Goal: Obtain resource: Download file/media

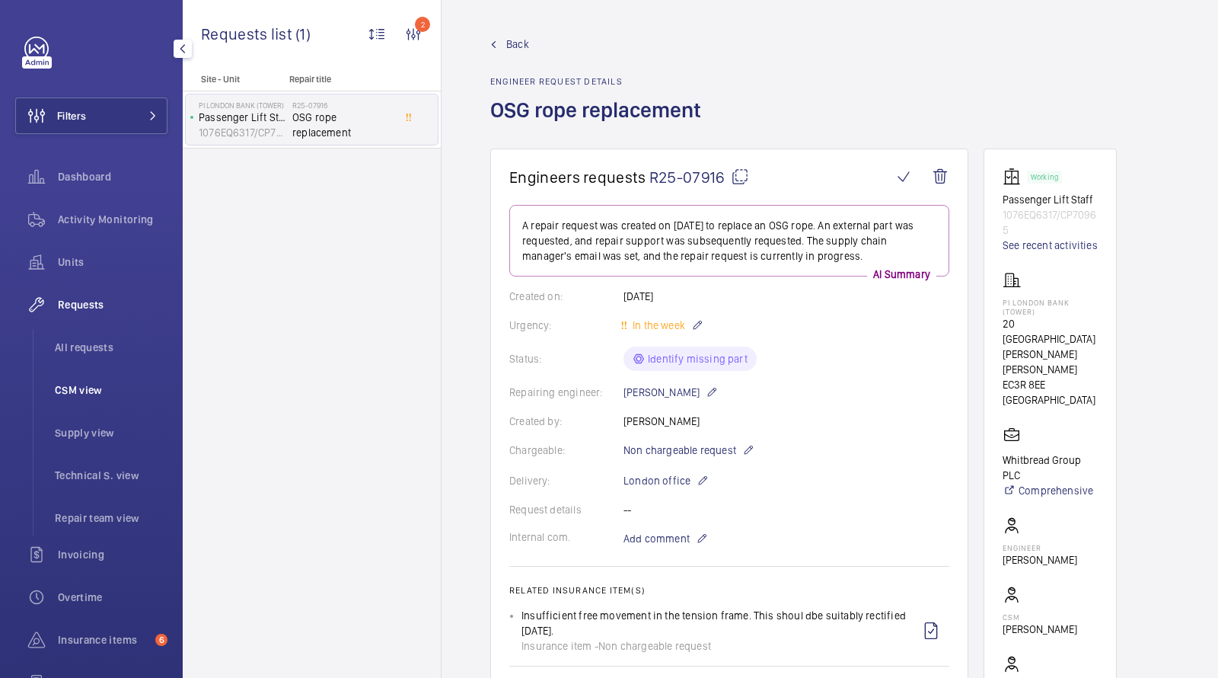
scroll to position [244, 0]
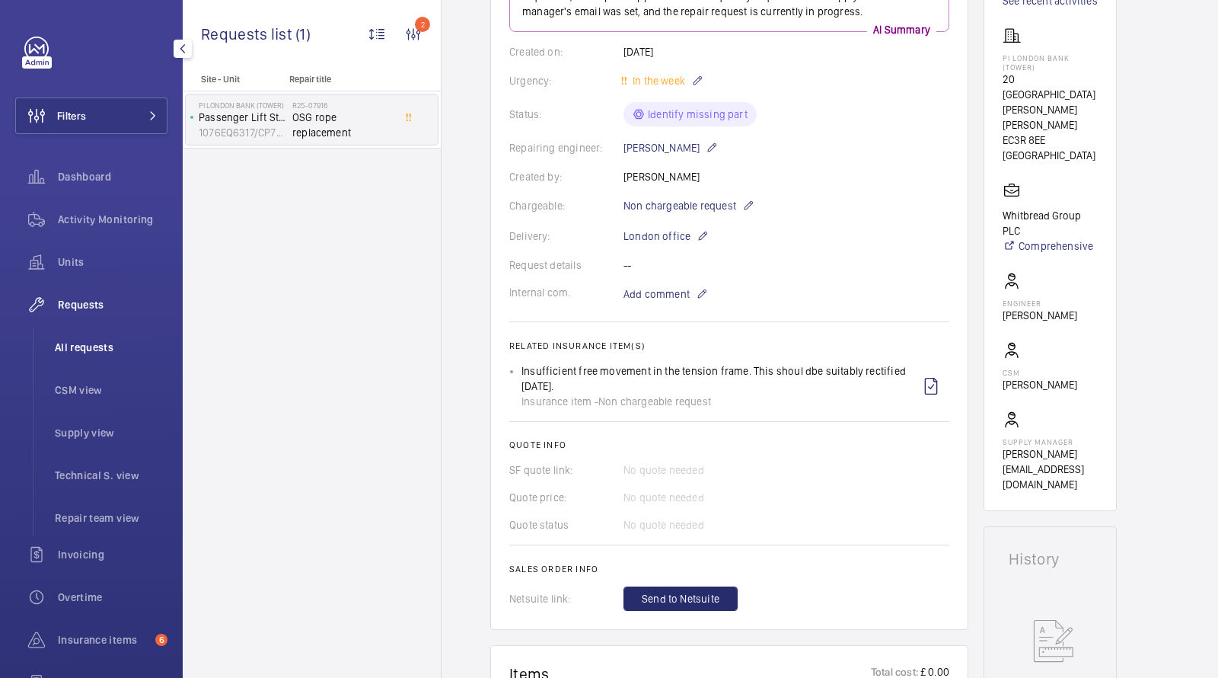
click at [94, 345] on span "All requests" at bounding box center [111, 347] width 113 height 15
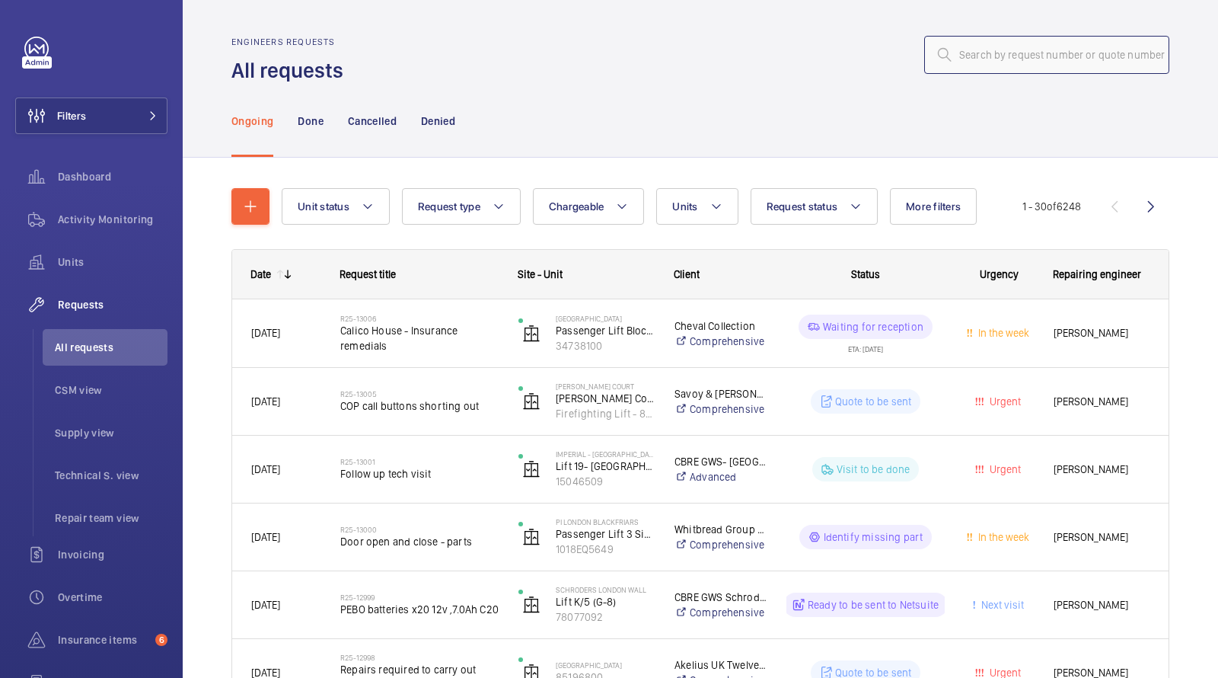
click at [979, 53] on input "text" at bounding box center [1046, 55] width 245 height 38
paste input "11638"
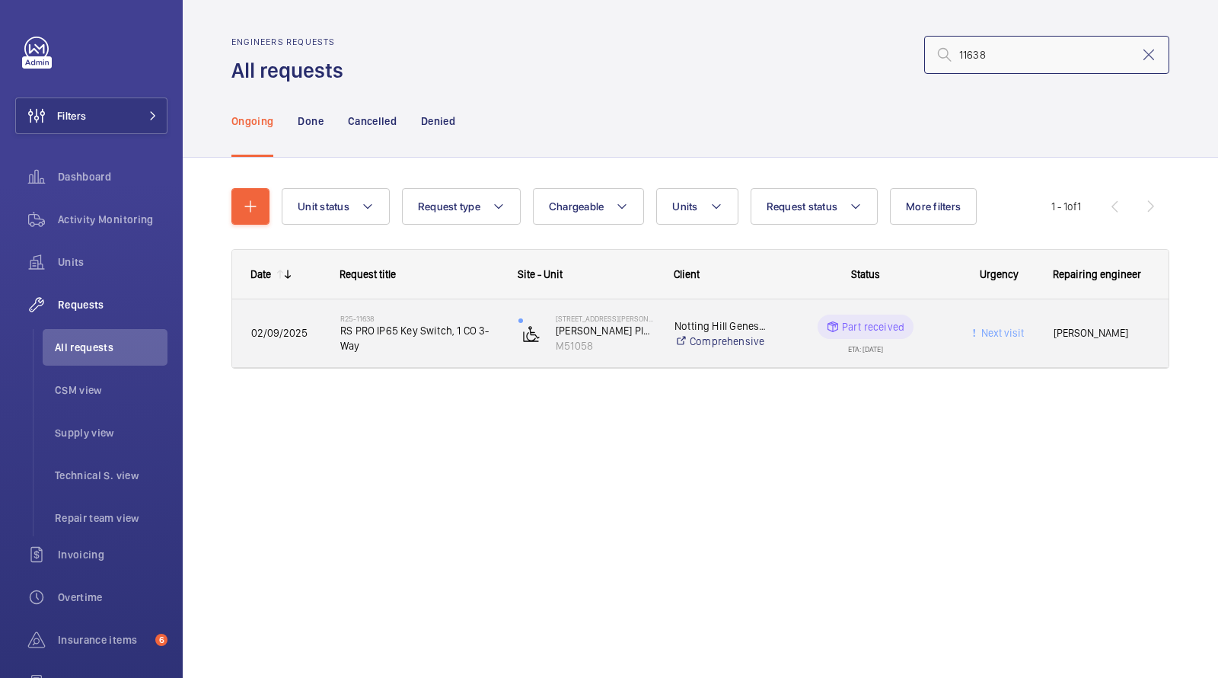
type input "11638"
click at [406, 338] on span "RS PRO IP65 Key Switch, 1 CO 3-Way" at bounding box center [419, 338] width 158 height 30
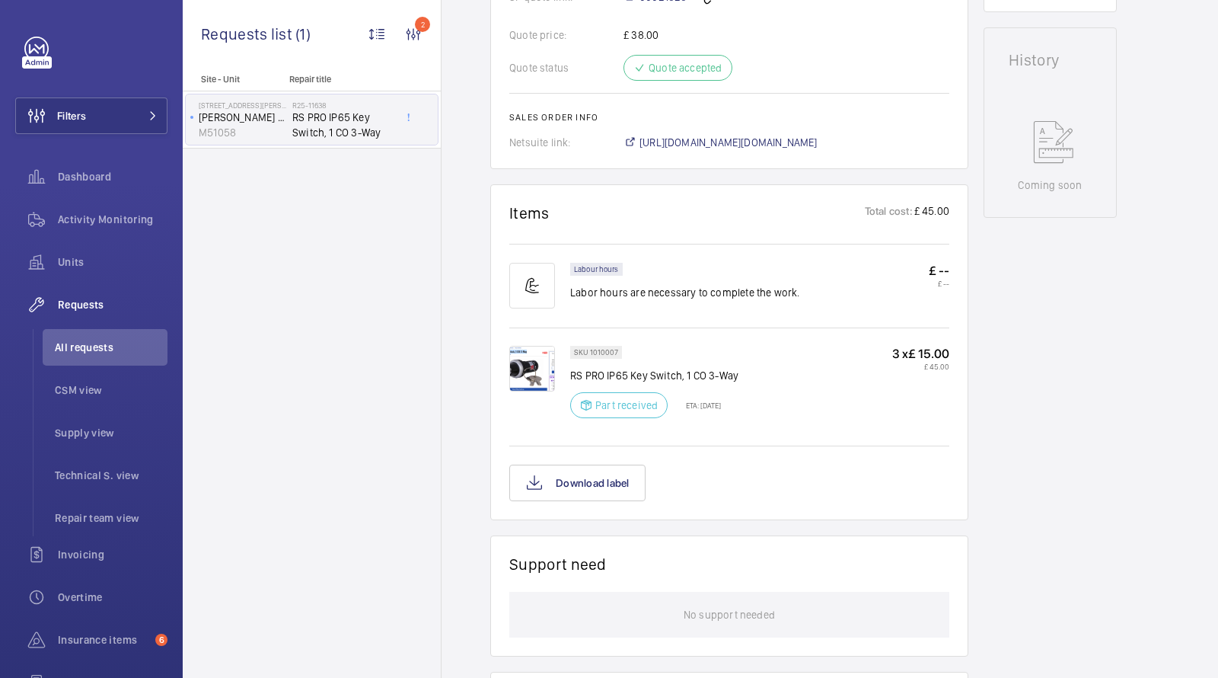
click at [522, 366] on img at bounding box center [532, 369] width 46 height 46
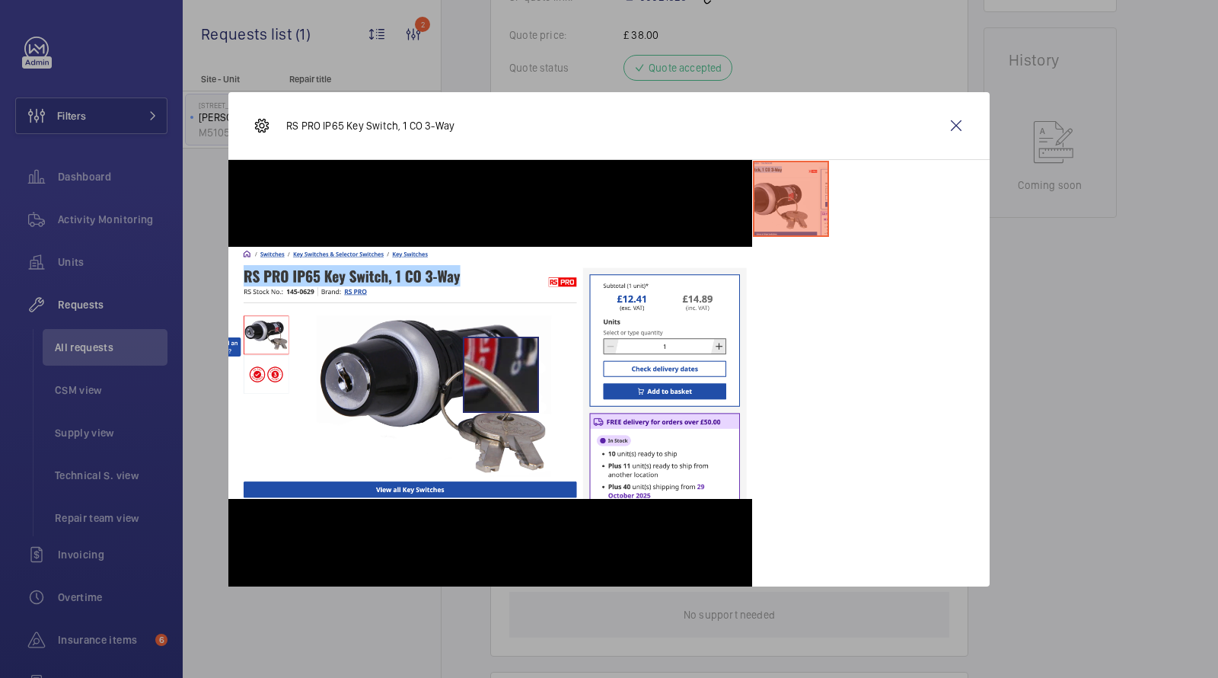
scroll to position [713, 0]
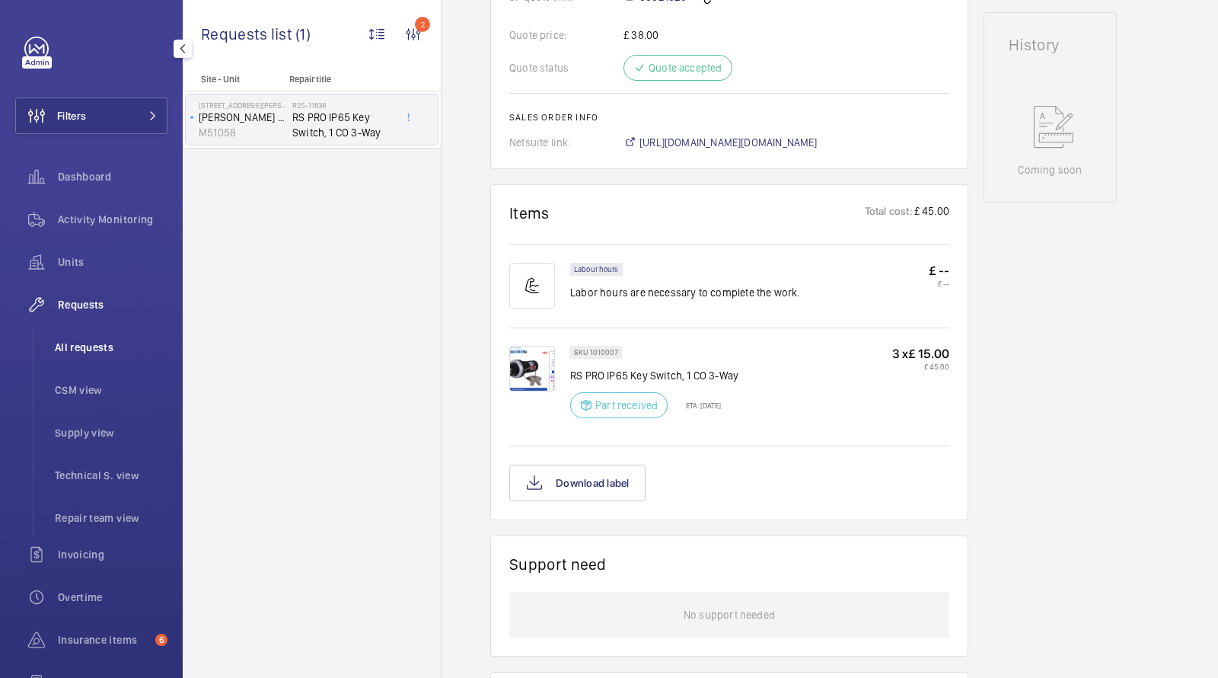
click at [94, 354] on li "All requests" at bounding box center [105, 347] width 125 height 37
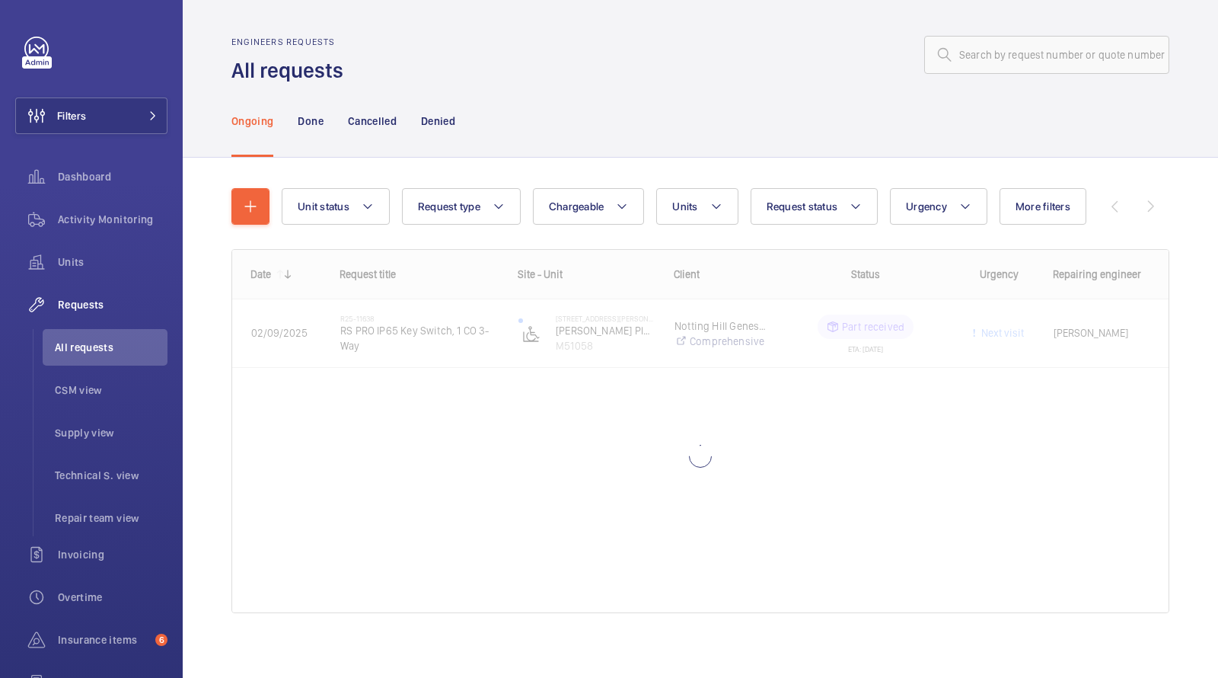
click at [1077, 29] on wm-front-admin-header "Engineers requests All requests" at bounding box center [701, 42] width 1036 height 85
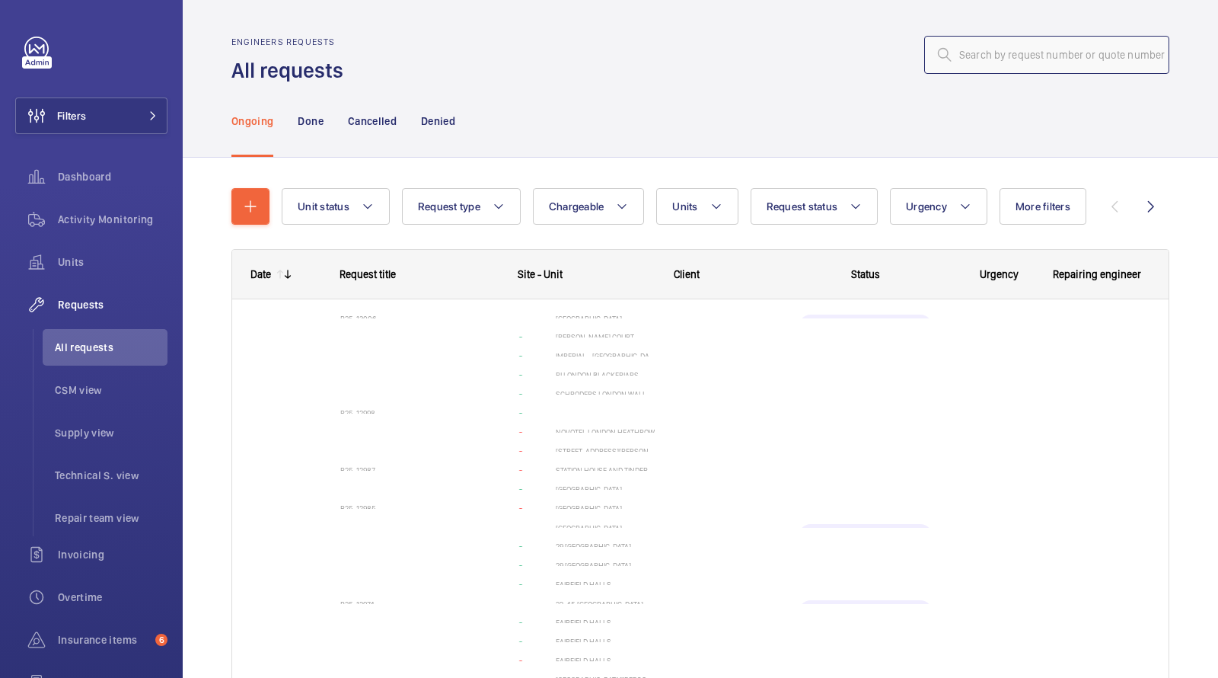
click at [1049, 46] on input "text" at bounding box center [1046, 55] width 245 height 38
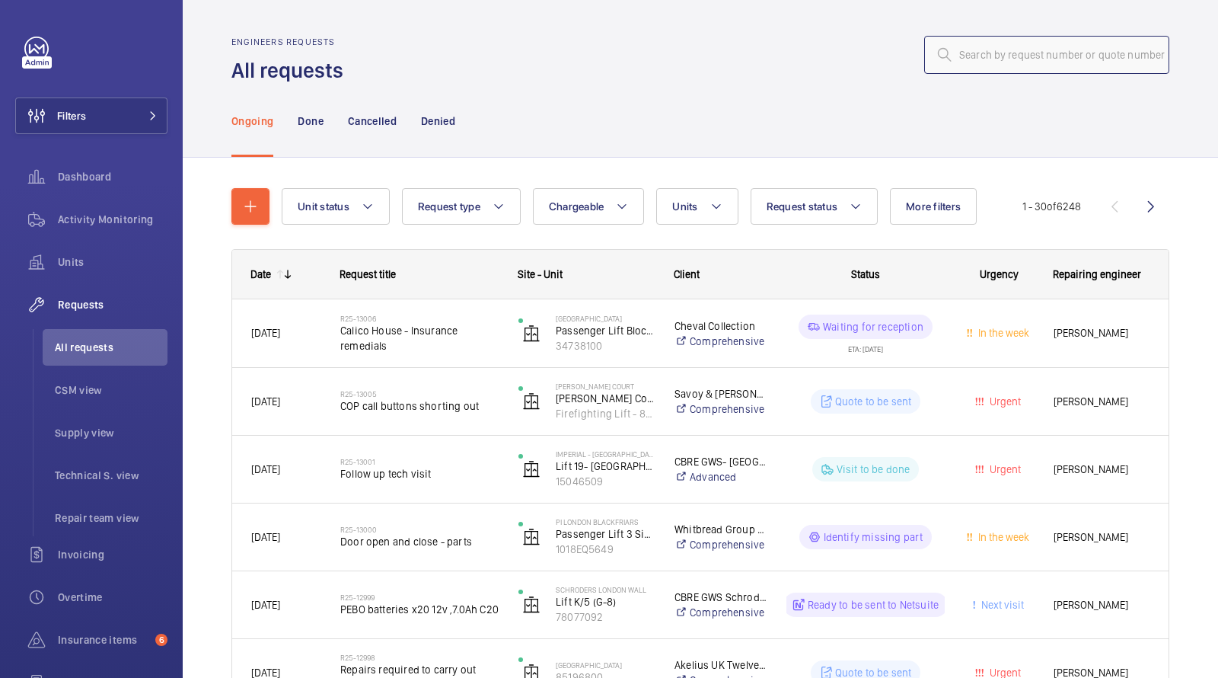
paste input "12729"
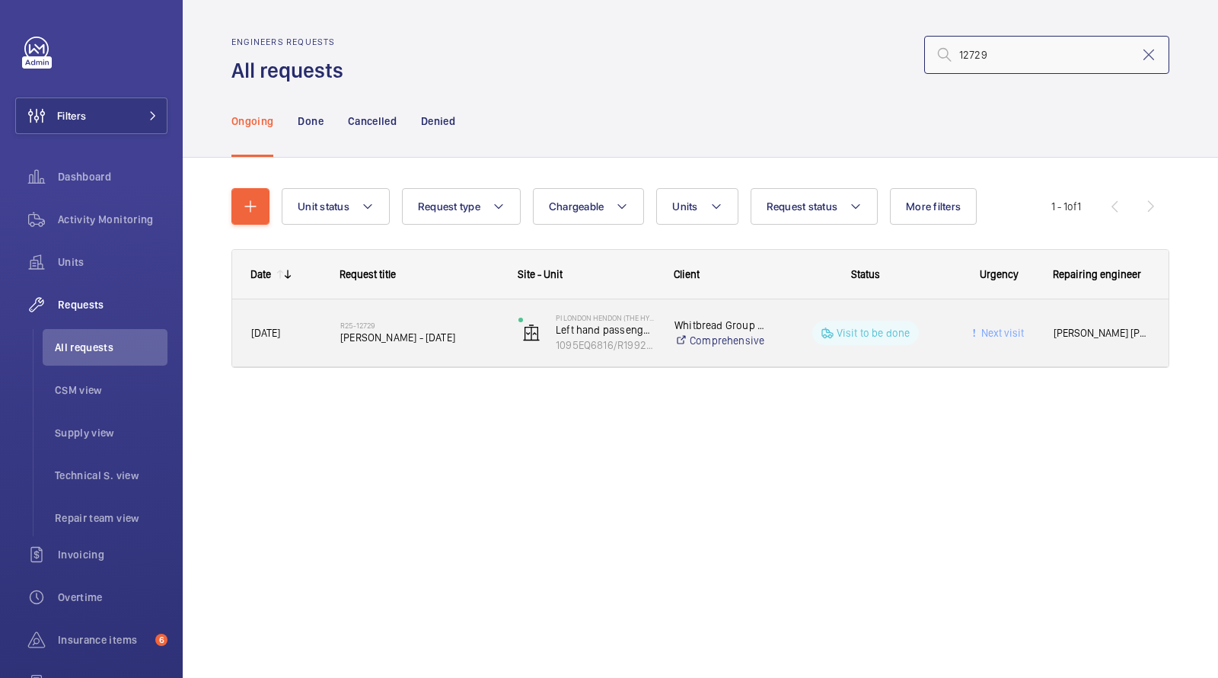
type input "12729"
click at [374, 330] on span "[PERSON_NAME] - [DATE]" at bounding box center [419, 337] width 158 height 15
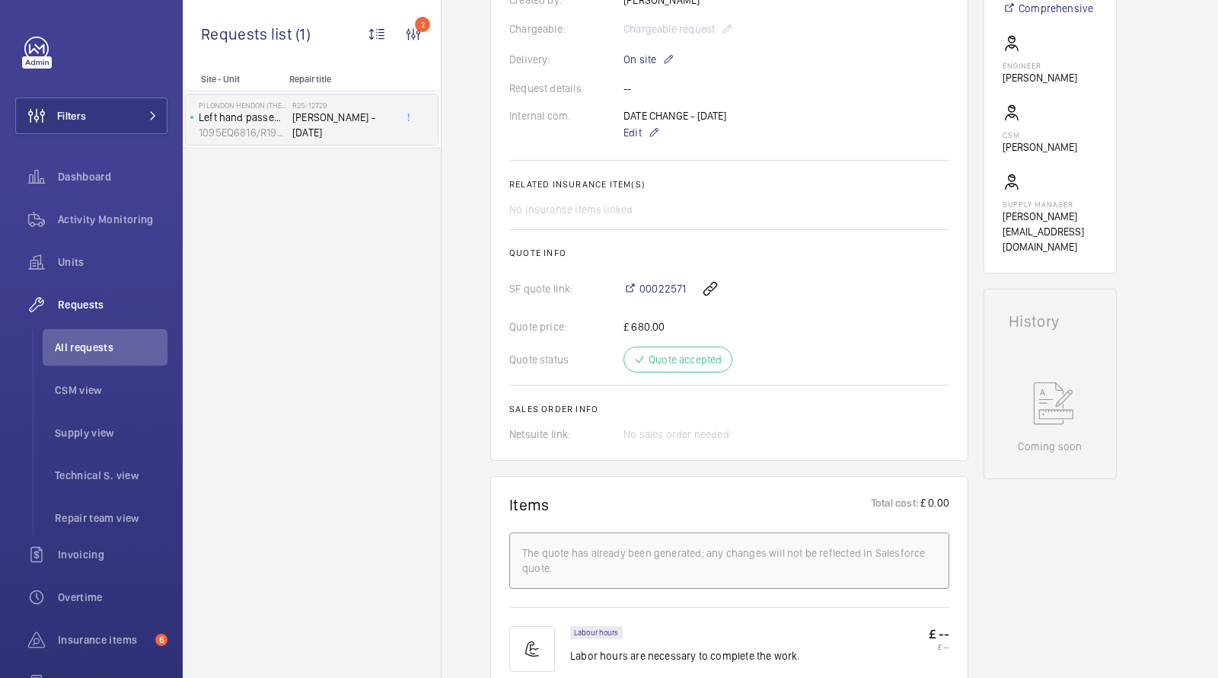
scroll to position [439, 0]
click at [92, 346] on span "All requests" at bounding box center [111, 347] width 113 height 15
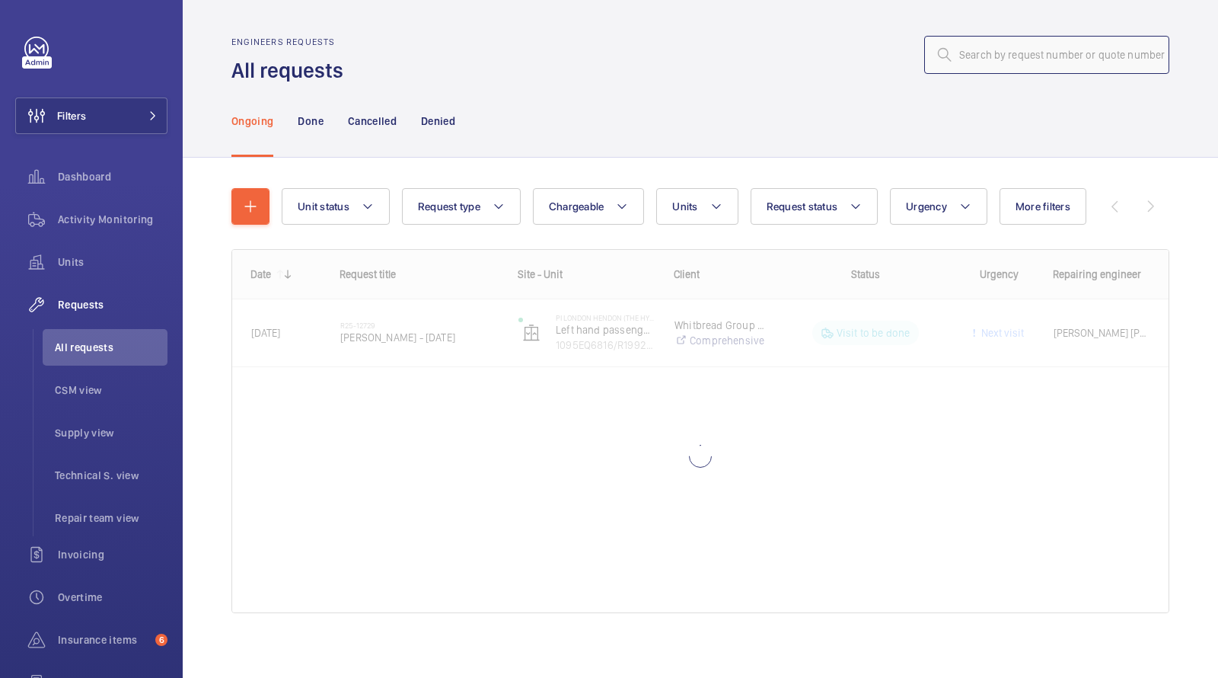
click at [1039, 60] on input "text" at bounding box center [1046, 55] width 245 height 38
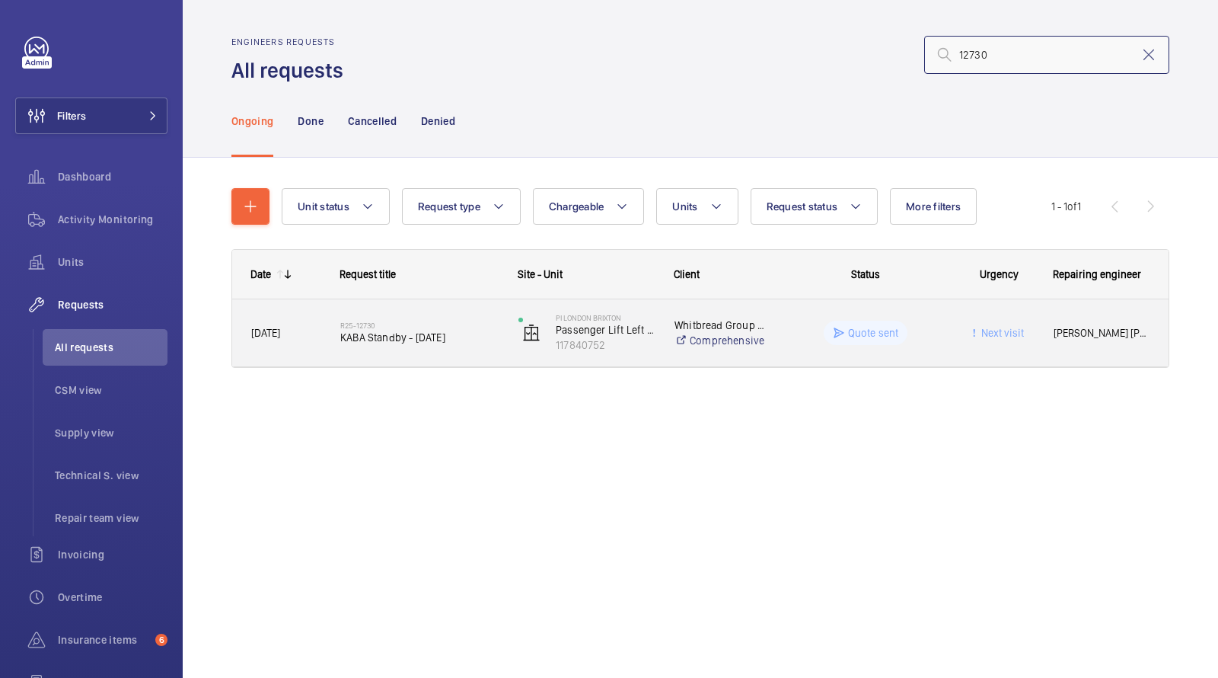
type input "12730"
click at [404, 330] on span "KABA Standby - [DATE]" at bounding box center [419, 337] width 158 height 15
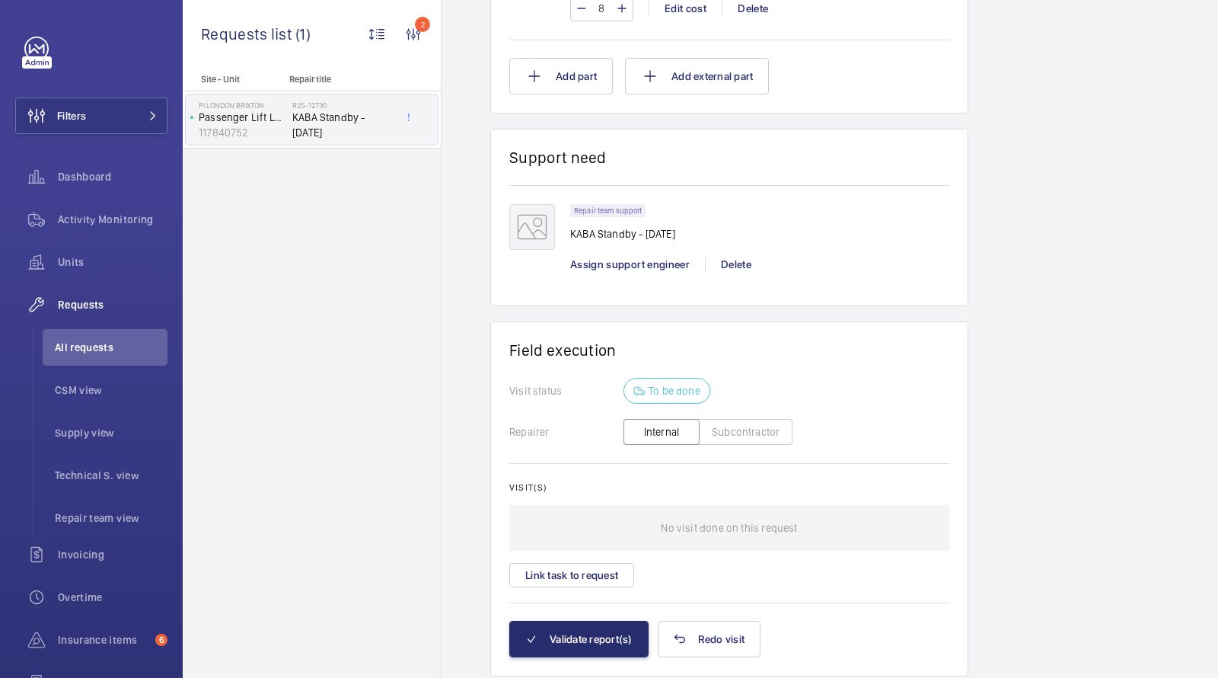
scroll to position [1147, 0]
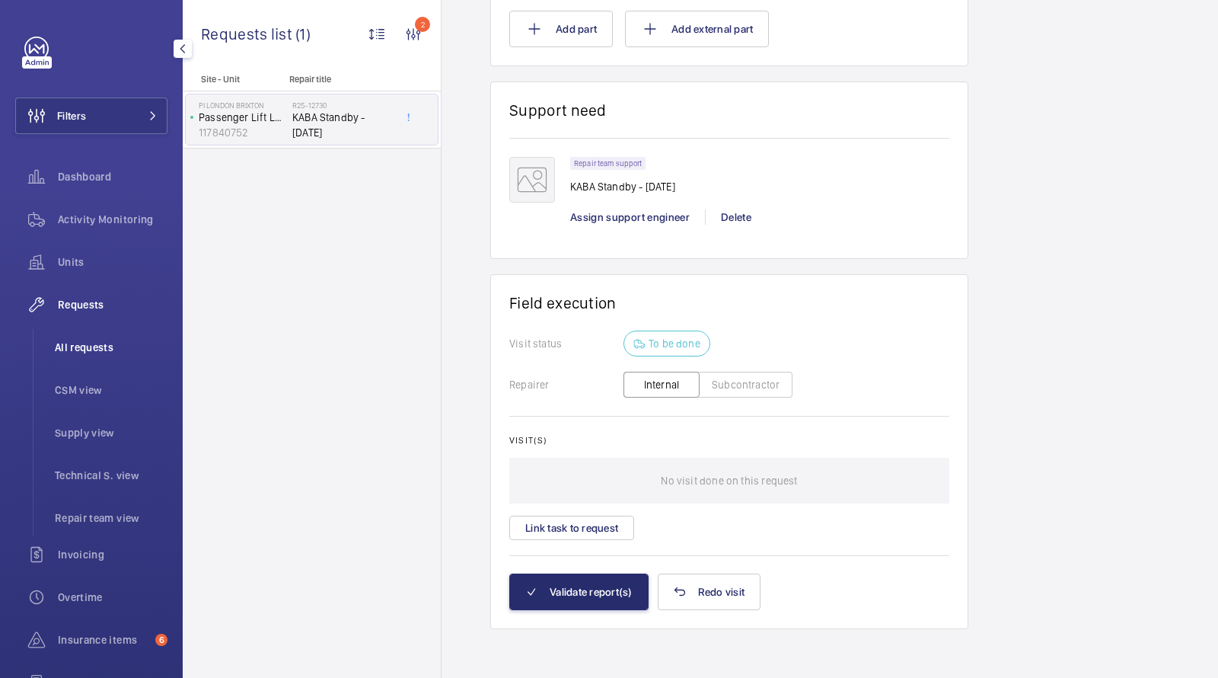
click at [105, 350] on span "All requests" at bounding box center [111, 347] width 113 height 15
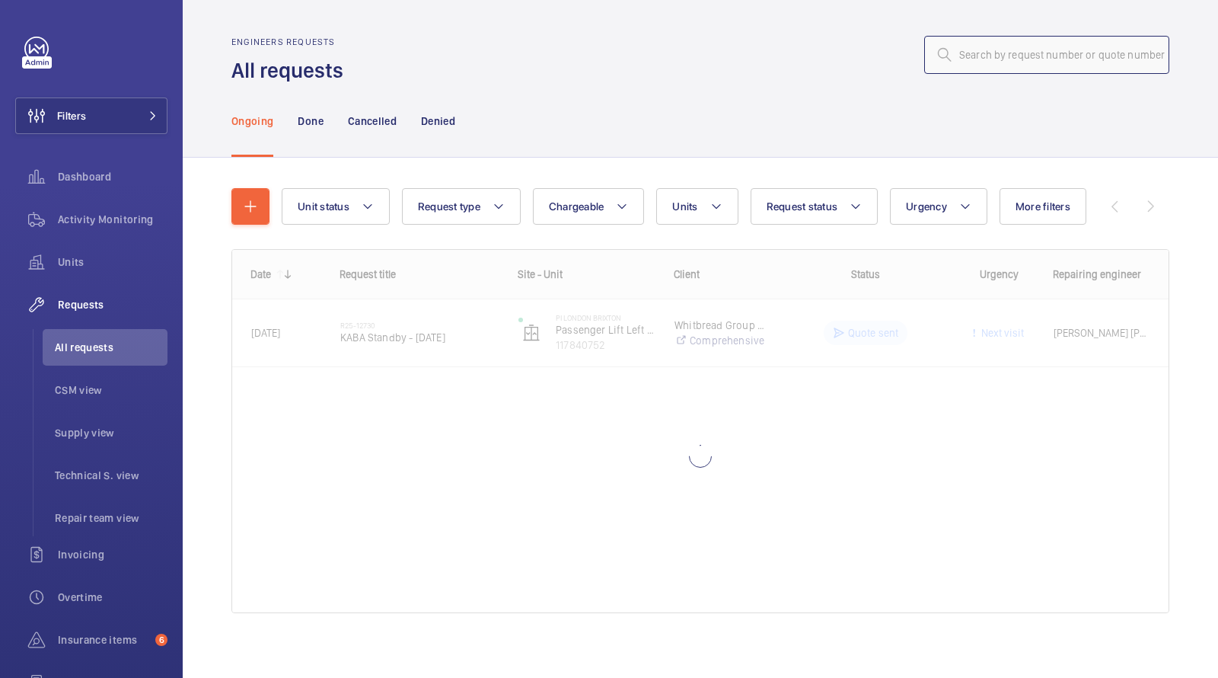
click at [1056, 50] on input "text" at bounding box center [1046, 55] width 245 height 38
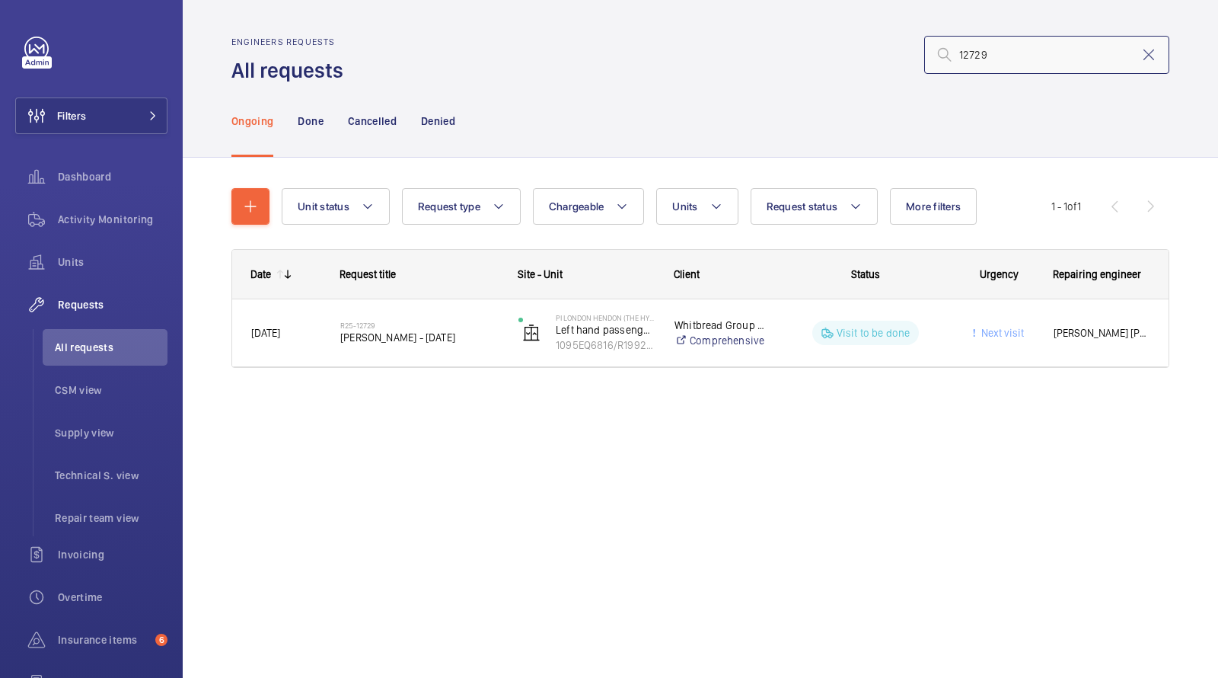
drag, startPoint x: 1016, startPoint y: 57, endPoint x: 925, endPoint y: 57, distance: 90.6
click at [925, 57] on input "12729" at bounding box center [1046, 55] width 245 height 38
paste input "30"
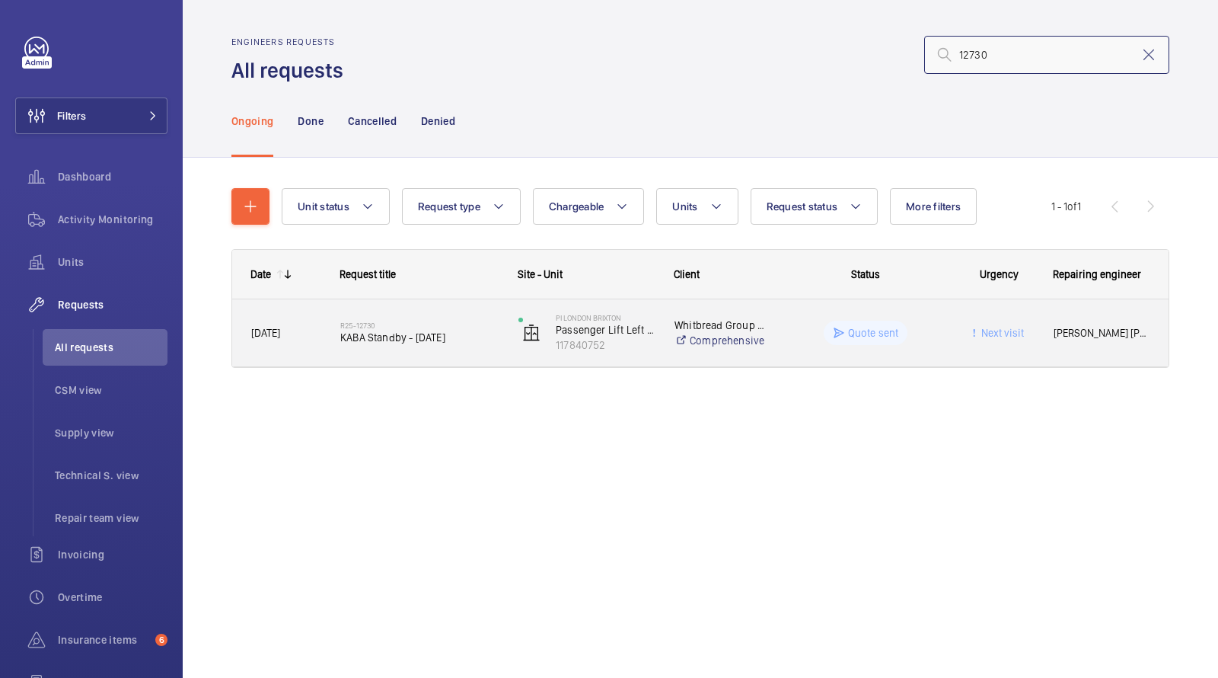
type input "12730"
click at [461, 337] on span "KABA Standby - [DATE]" at bounding box center [419, 337] width 158 height 15
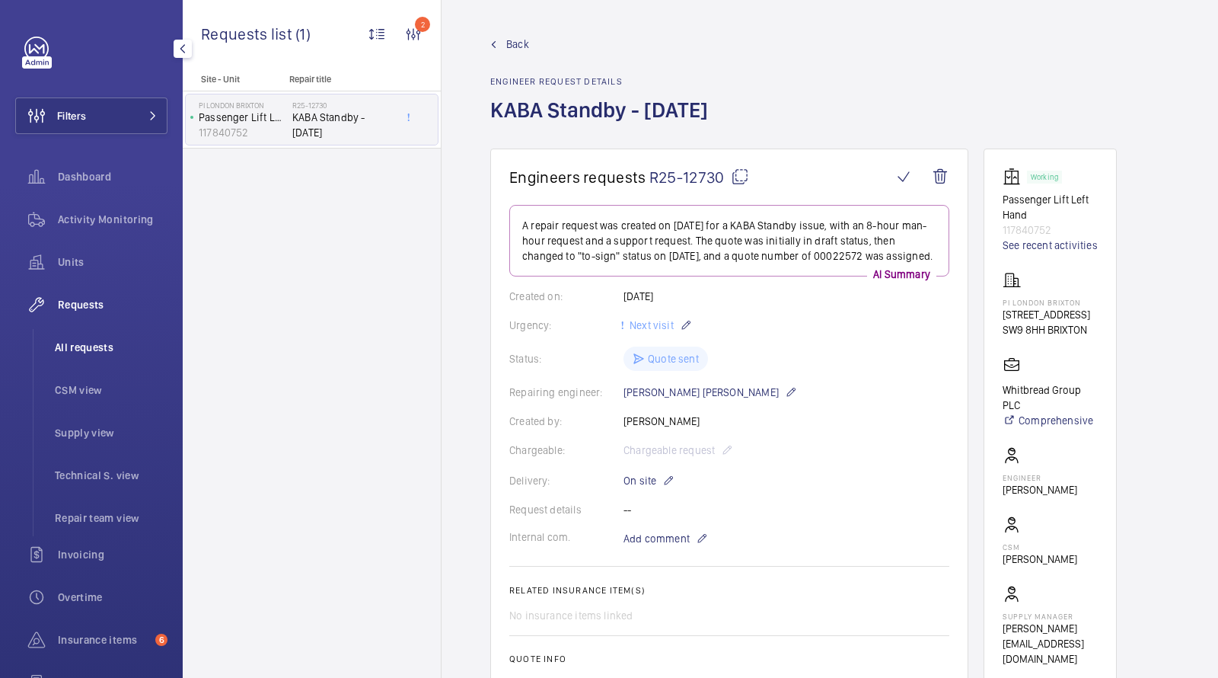
click at [87, 332] on li "All requests" at bounding box center [105, 347] width 125 height 37
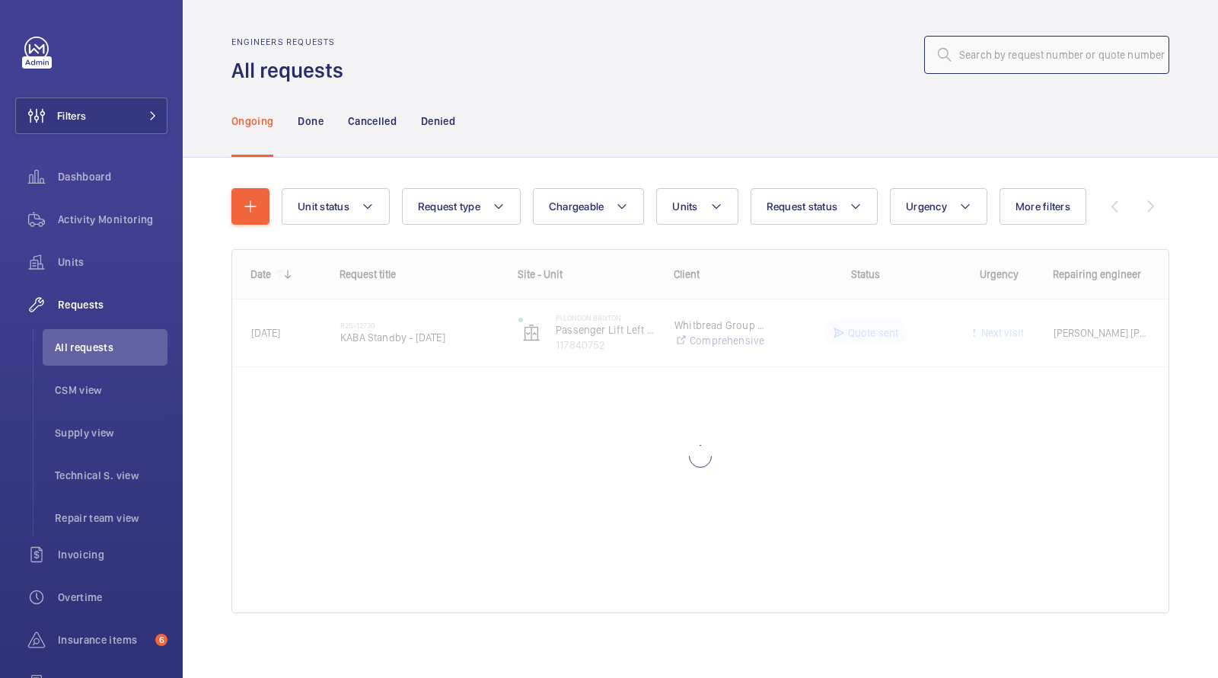
click at [1114, 62] on input "text" at bounding box center [1046, 55] width 245 height 38
paste input "12729"
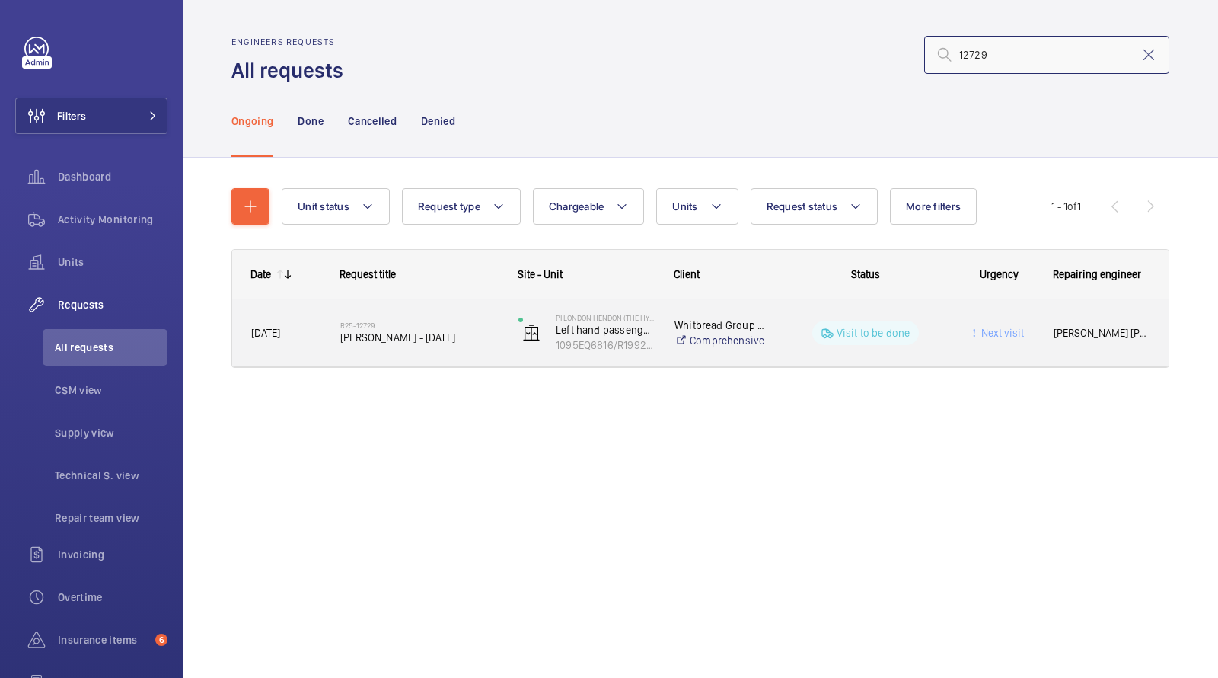
type input "12729"
click at [415, 337] on span "[PERSON_NAME] - [DATE]" at bounding box center [419, 337] width 158 height 15
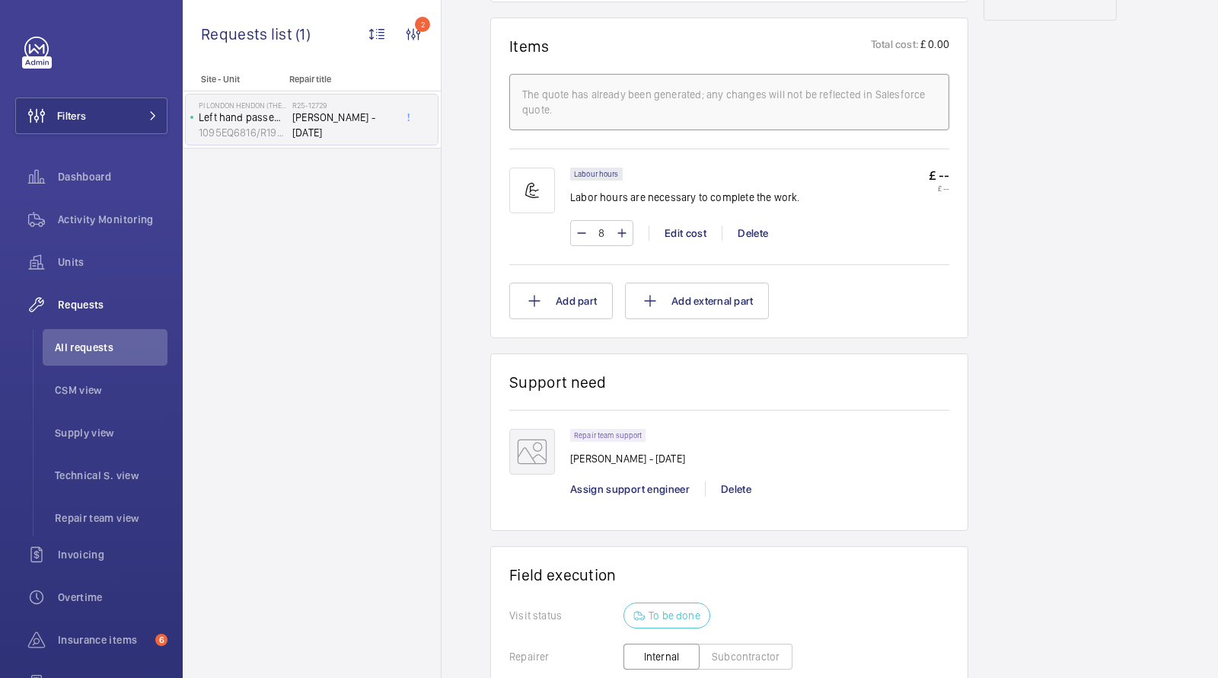
scroll to position [1087, 0]
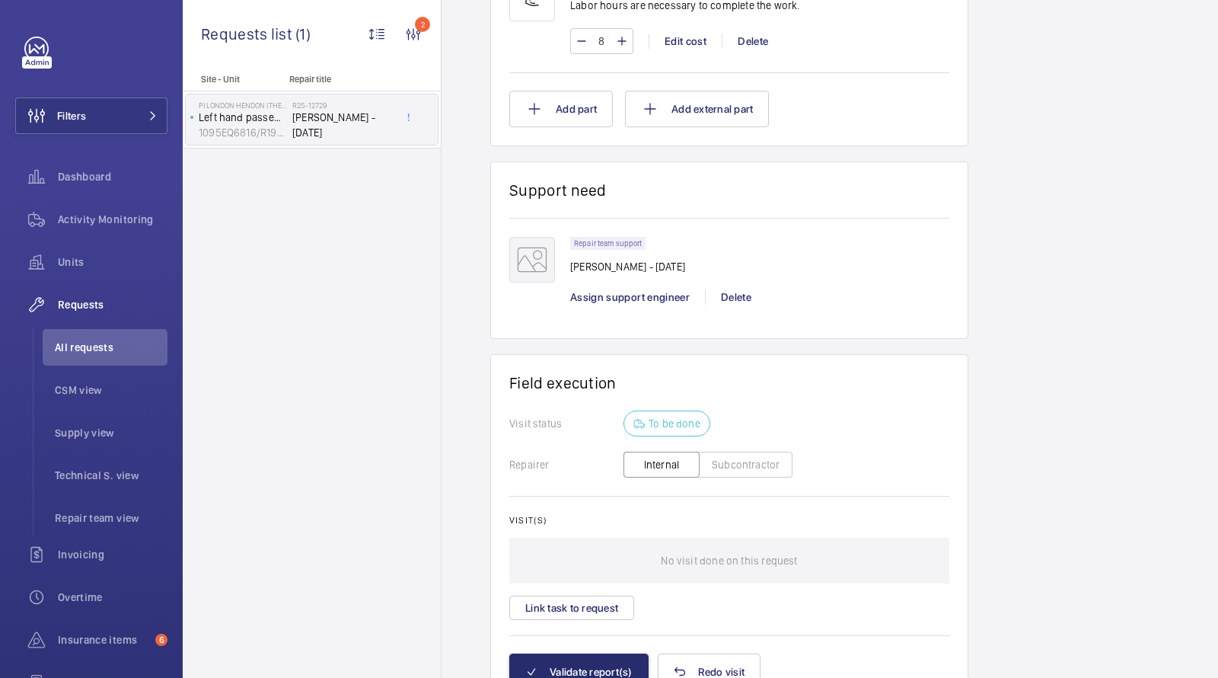
click at [580, 264] on p "[PERSON_NAME] - [DATE]" at bounding box center [627, 266] width 115 height 15
drag, startPoint x: 580, startPoint y: 264, endPoint x: 608, endPoint y: 263, distance: 27.4
click at [608, 263] on p "[PERSON_NAME] - [DATE]" at bounding box center [627, 266] width 115 height 15
copy p "KABA Standby"
click at [710, 280] on div "Repair team support [PERSON_NAME] - [DATE] Assign support engineer [PERSON_NAME]" at bounding box center [759, 278] width 379 height 83
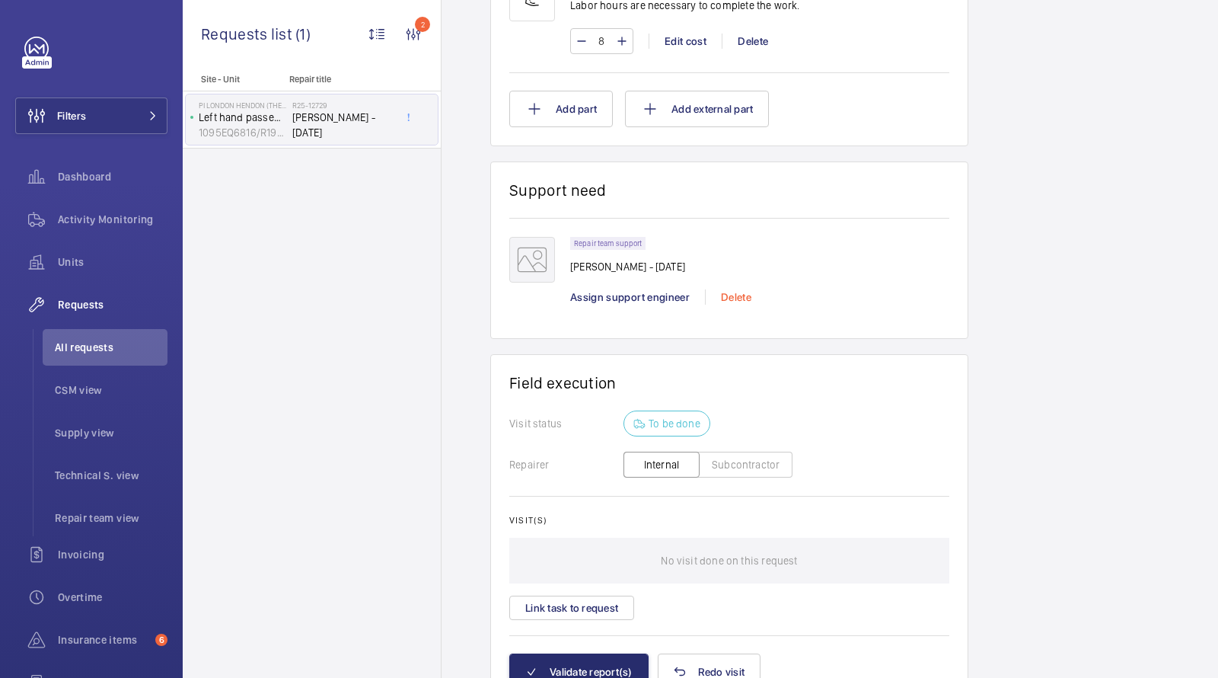
click at [732, 289] on div "Delete" at bounding box center [736, 296] width 62 height 15
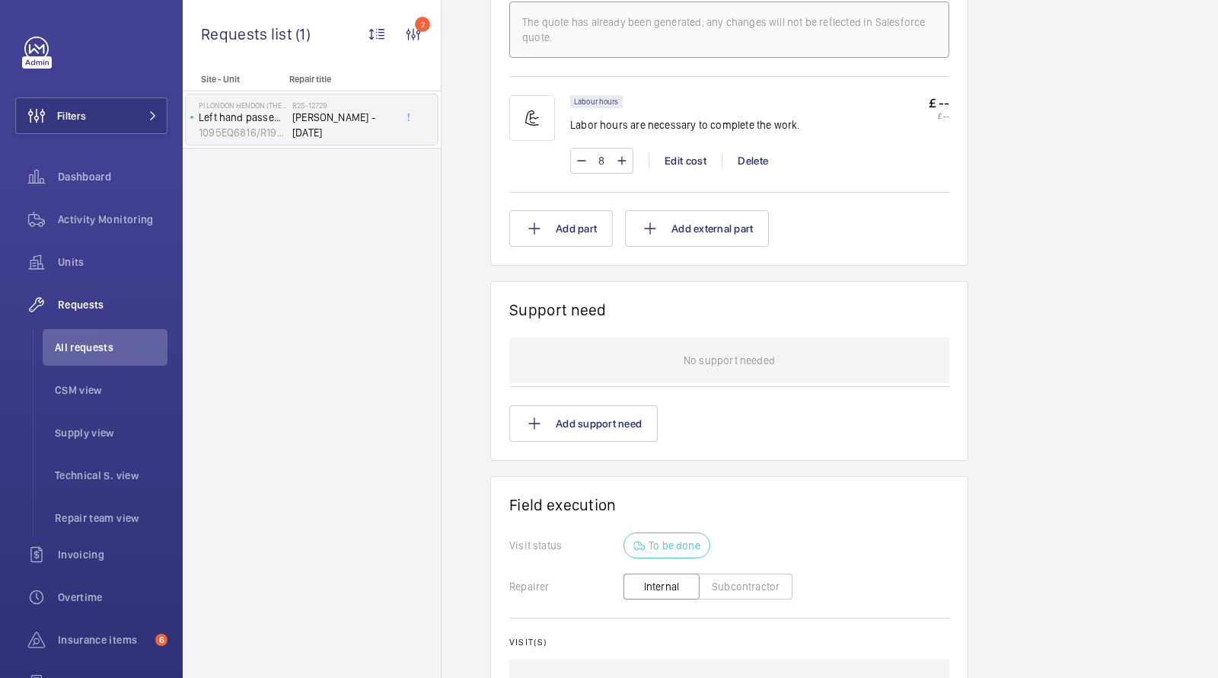
scroll to position [945, 0]
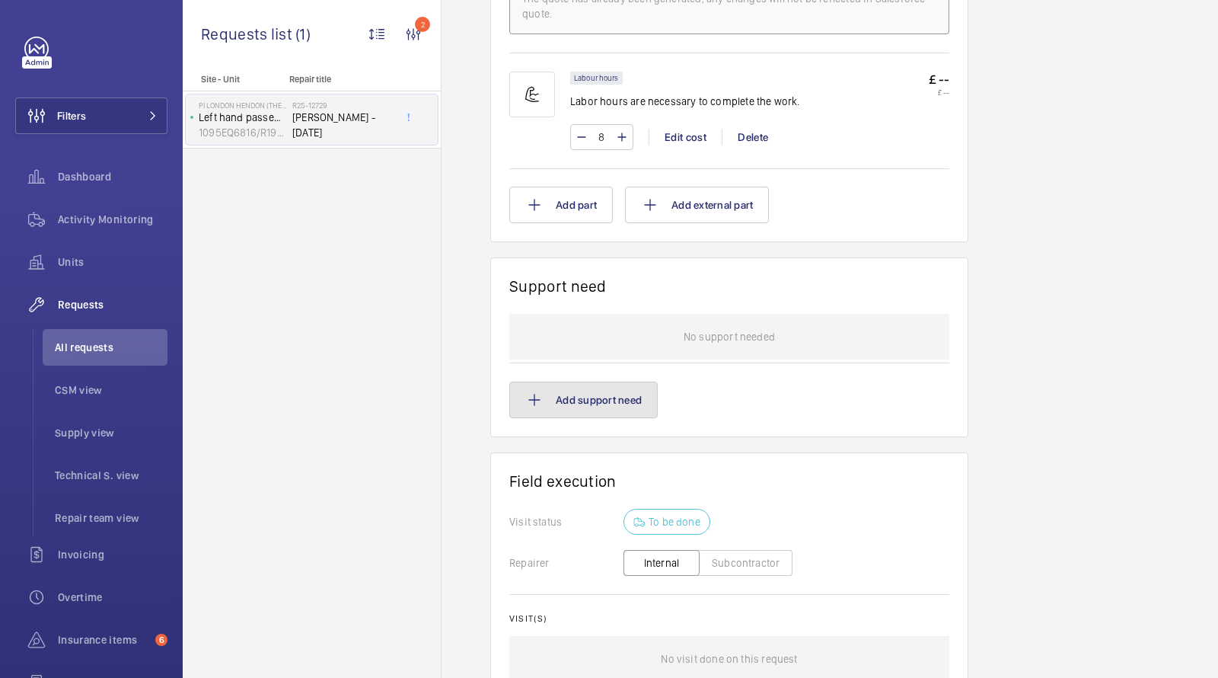
click at [596, 401] on button "Add support need" at bounding box center [583, 399] width 148 height 37
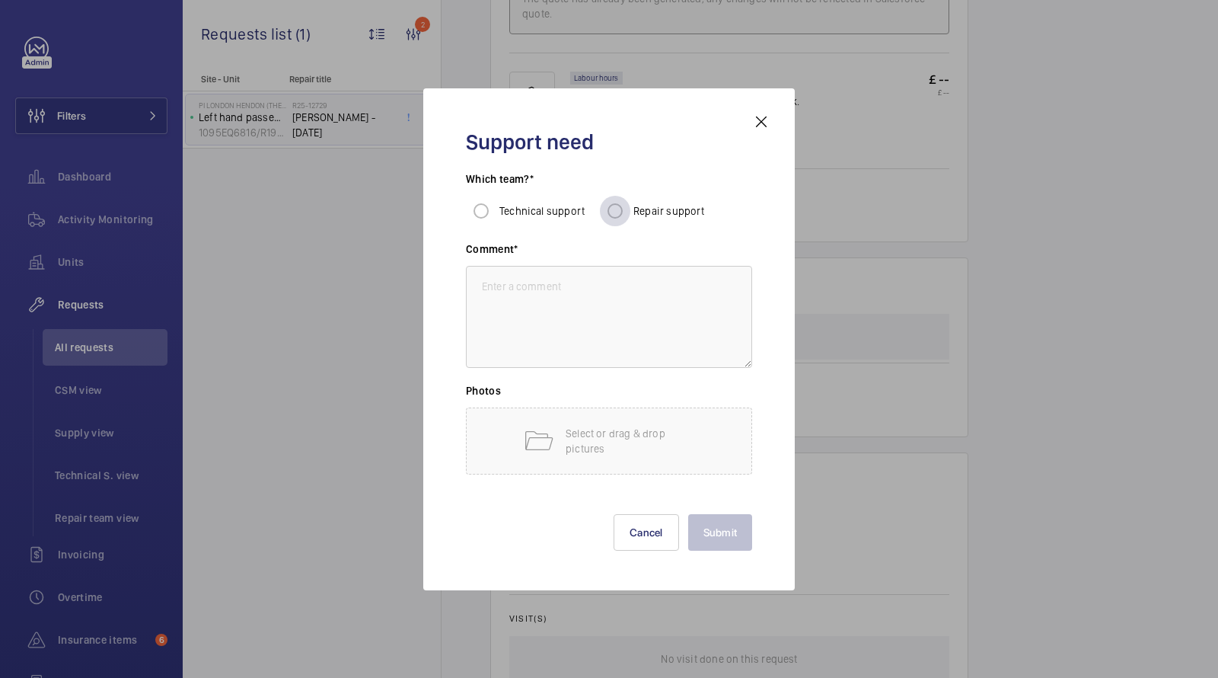
click at [627, 194] on div at bounding box center [615, 211] width 37 height 37
radio input "true"
click at [576, 363] on textarea at bounding box center [609, 317] width 286 height 102
paste textarea "KABA Standby"
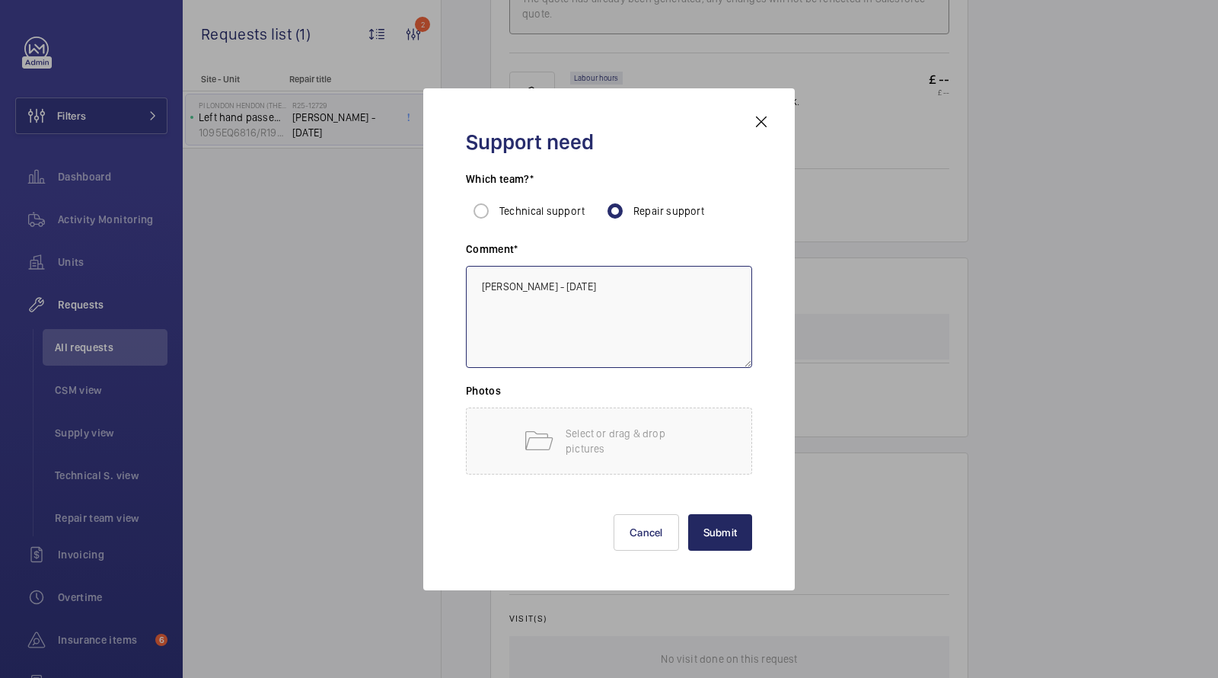
type textarea "[PERSON_NAME] - [DATE]"
click at [707, 528] on button "Submit" at bounding box center [720, 532] width 65 height 37
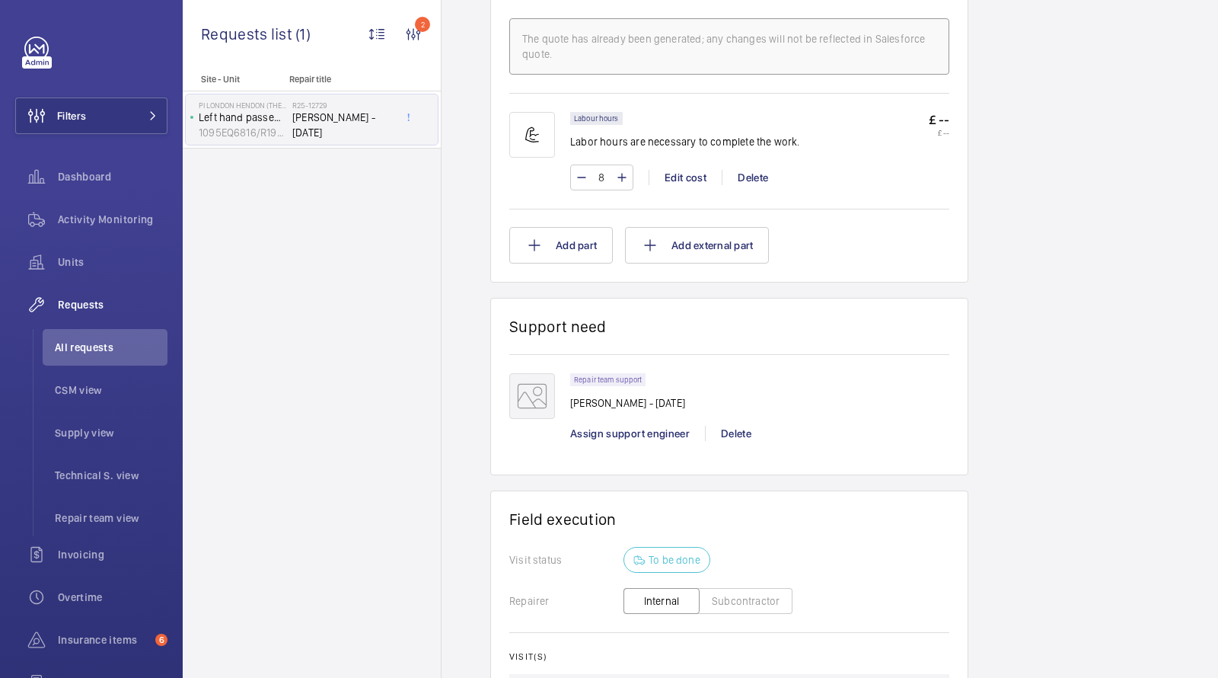
scroll to position [1029, 0]
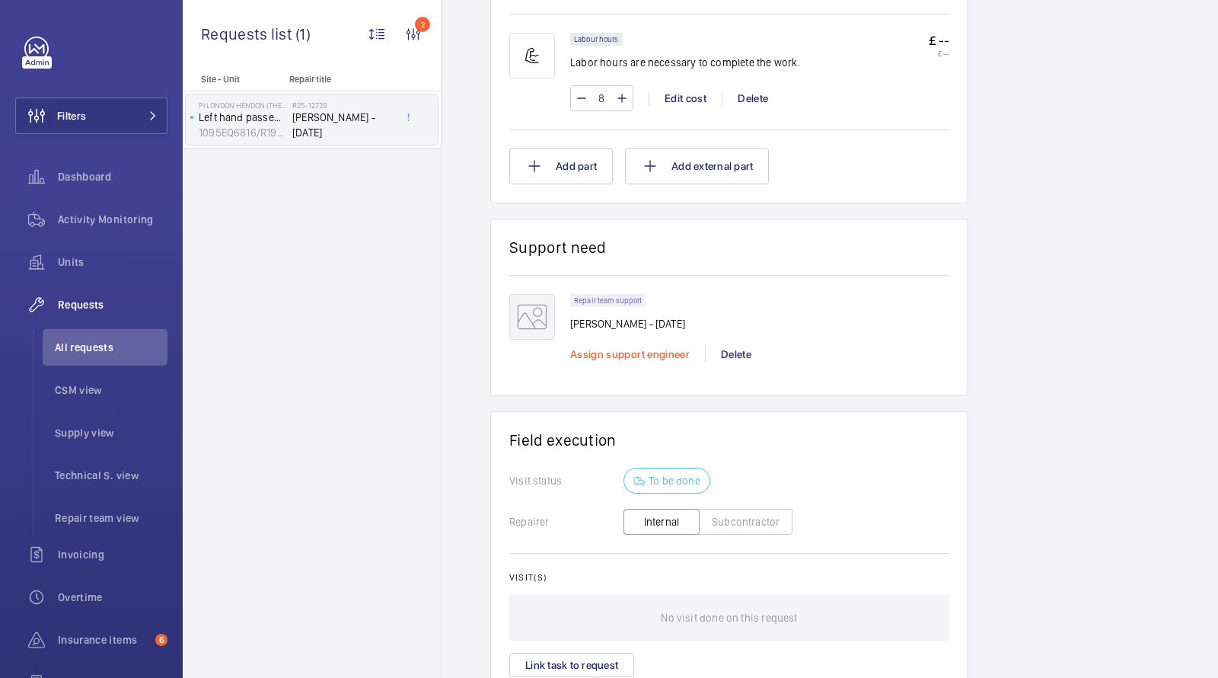
click at [643, 353] on span "Assign support engineer" at bounding box center [630, 354] width 120 height 12
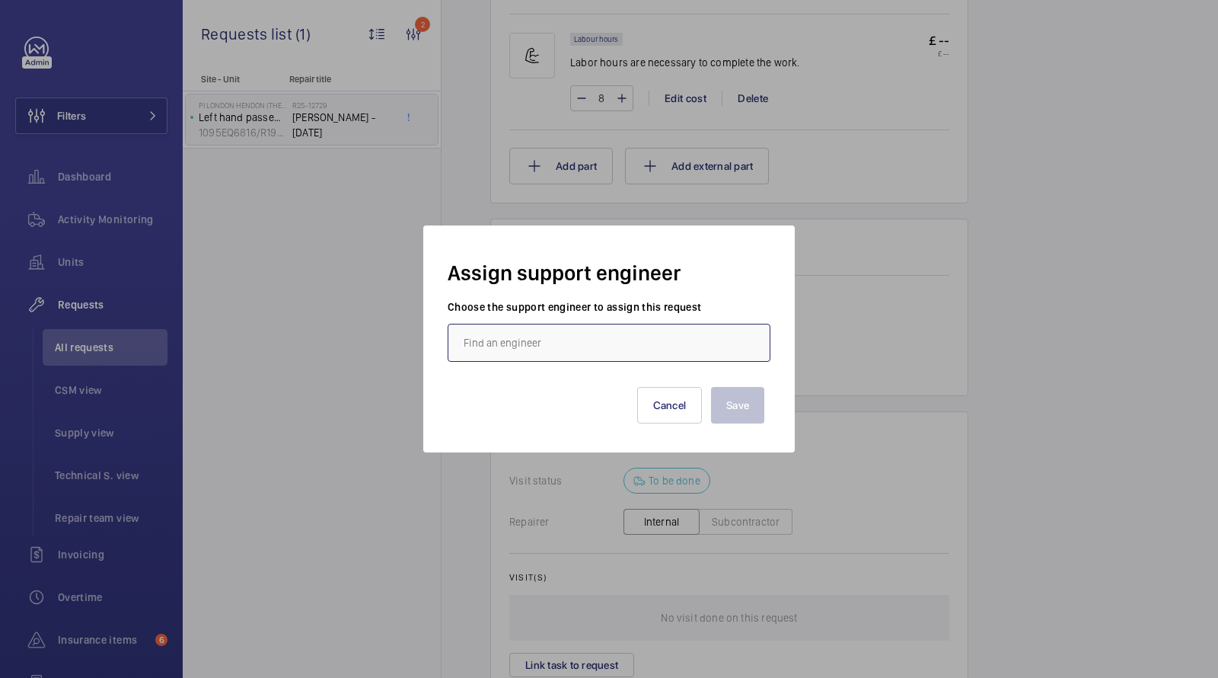
click at [616, 348] on input "text" at bounding box center [609, 343] width 323 height 38
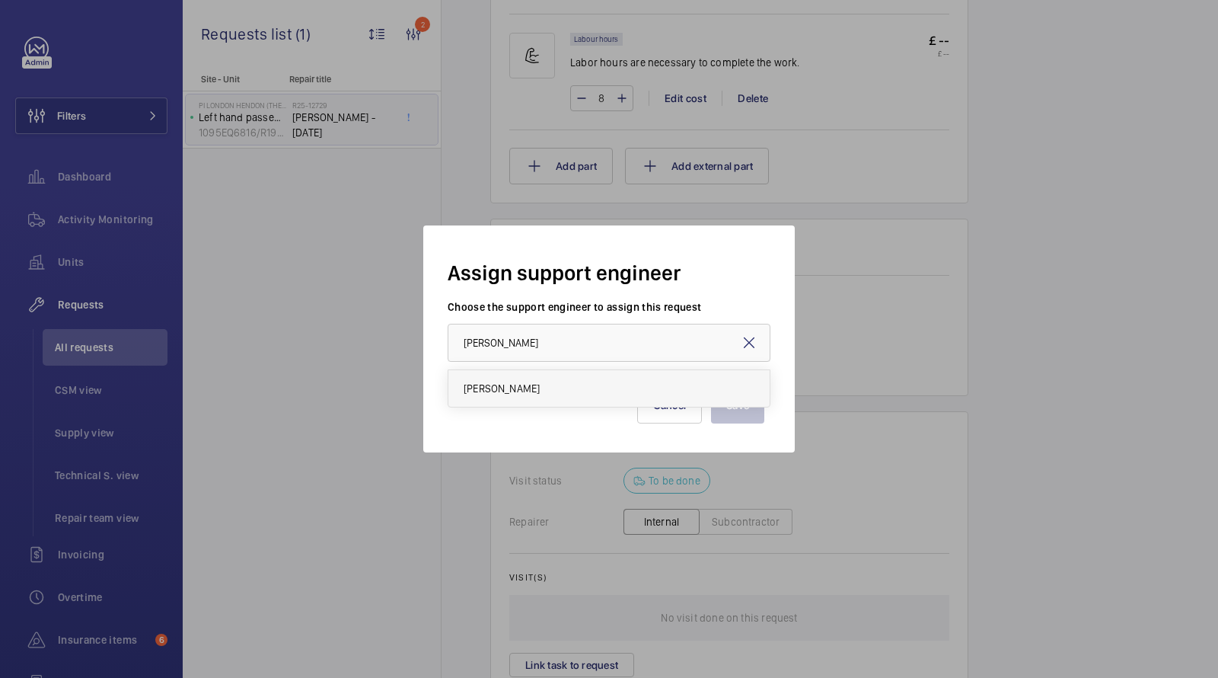
click at [554, 389] on mat-option "[PERSON_NAME]" at bounding box center [608, 388] width 321 height 37
type input "[PERSON_NAME]"
click at [743, 407] on button "Save" at bounding box center [737, 405] width 53 height 37
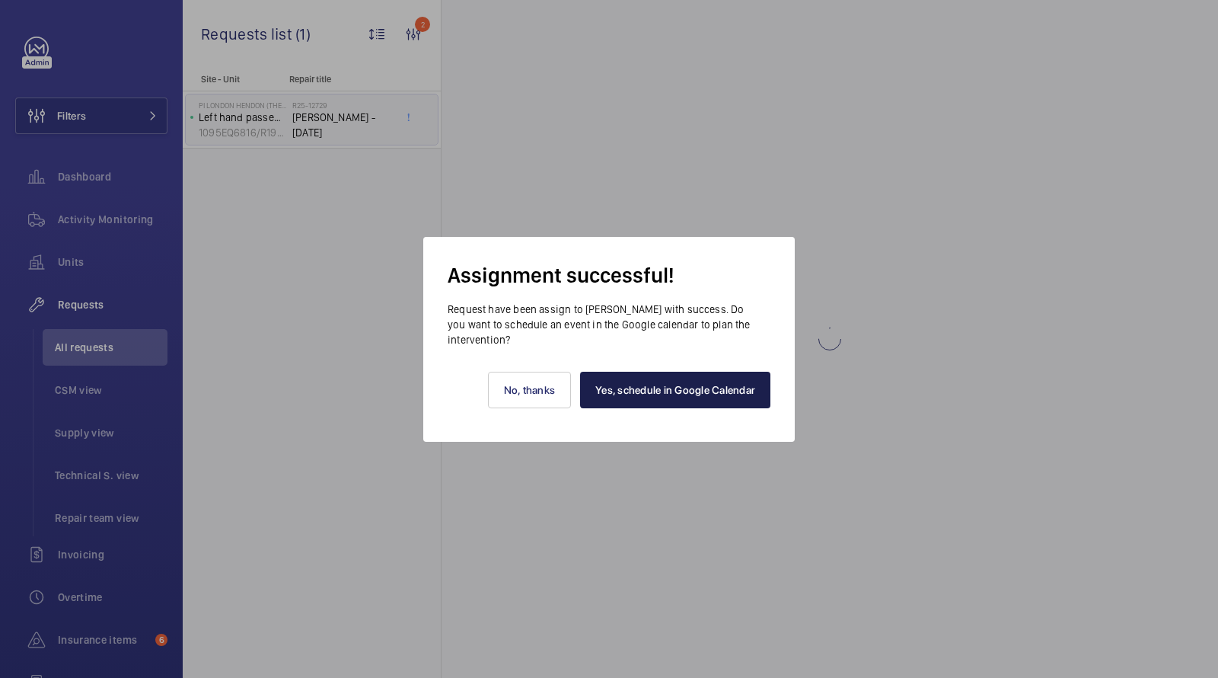
click at [664, 391] on link "Yes, schedule in Google Calendar" at bounding box center [675, 390] width 190 height 37
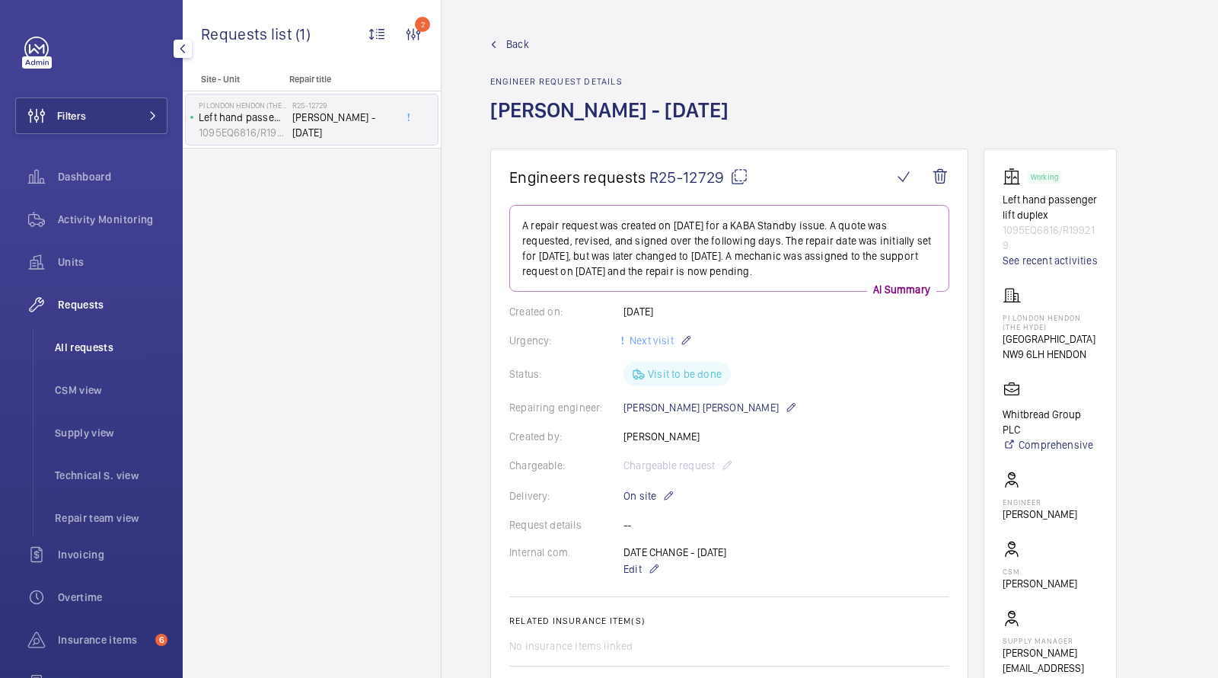
click at [81, 341] on span "All requests" at bounding box center [111, 347] width 113 height 15
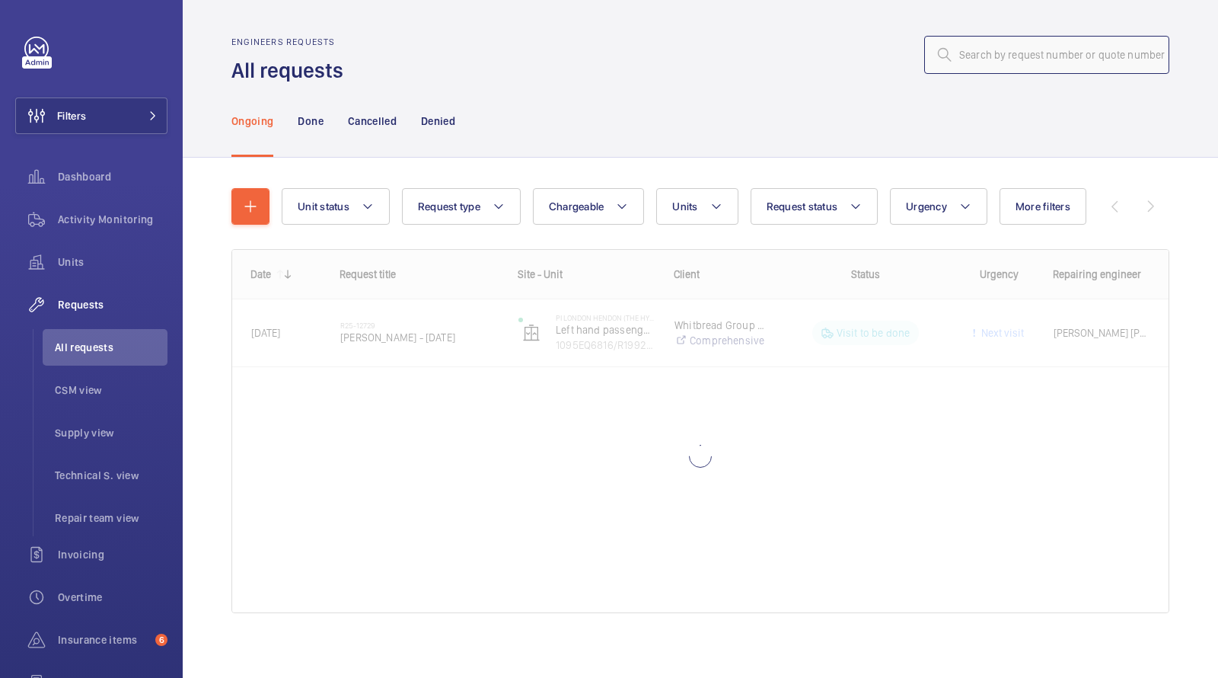
click at [1024, 66] on input "text" at bounding box center [1046, 55] width 245 height 38
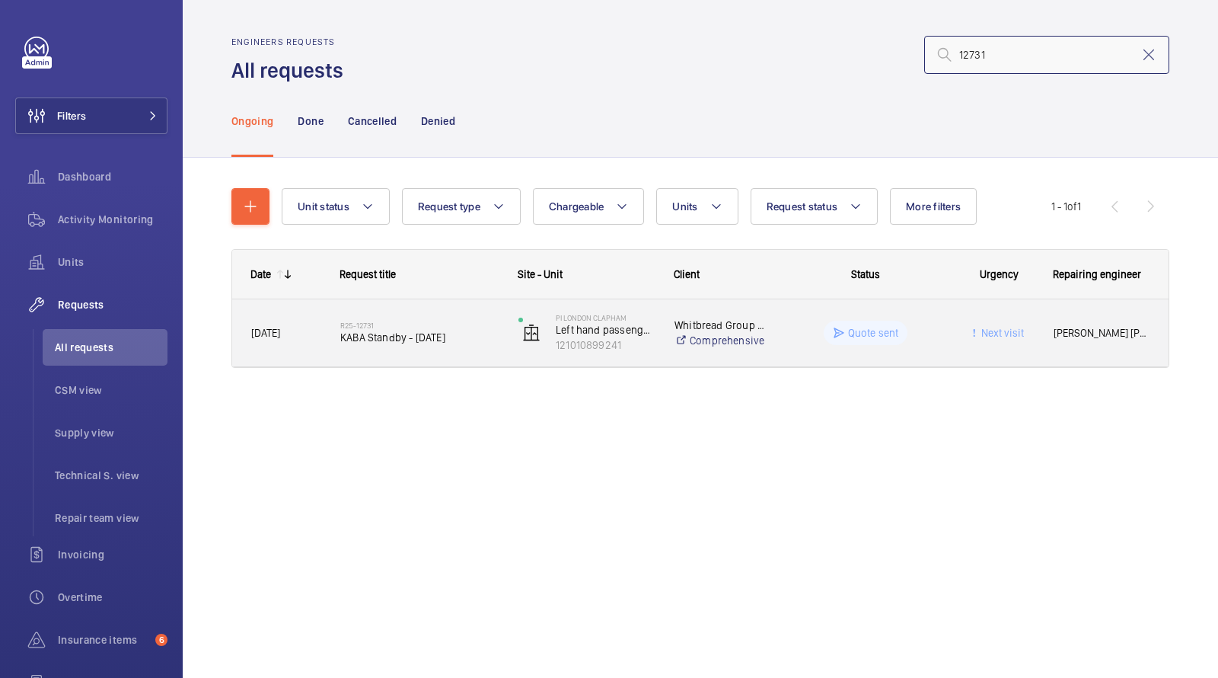
type input "12731"
click at [404, 331] on span "KABA Standby - [DATE]" at bounding box center [419, 337] width 158 height 15
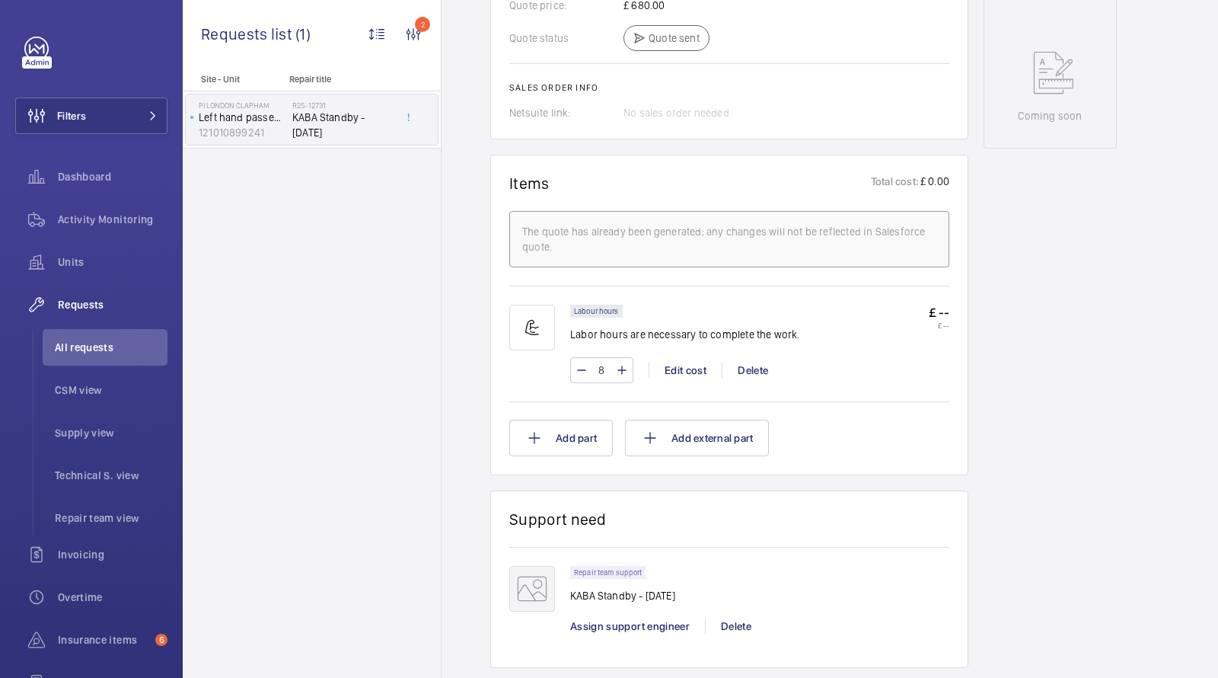
scroll to position [870, 0]
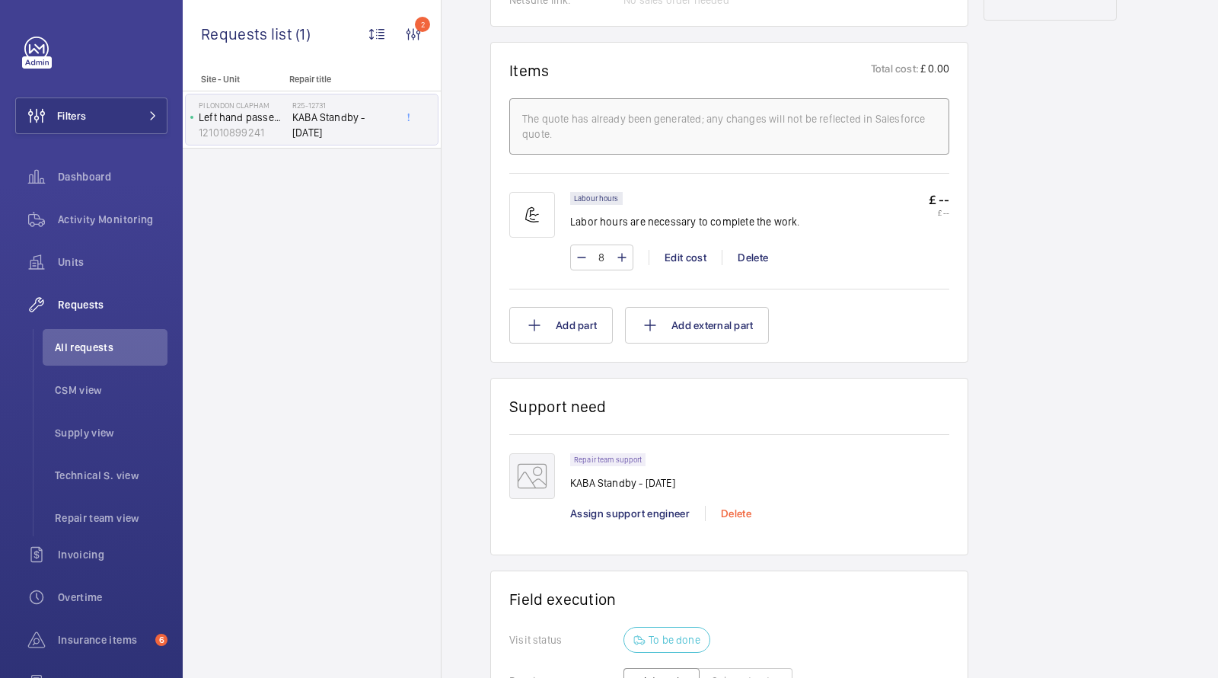
click at [729, 520] on div "Delete" at bounding box center [736, 513] width 62 height 15
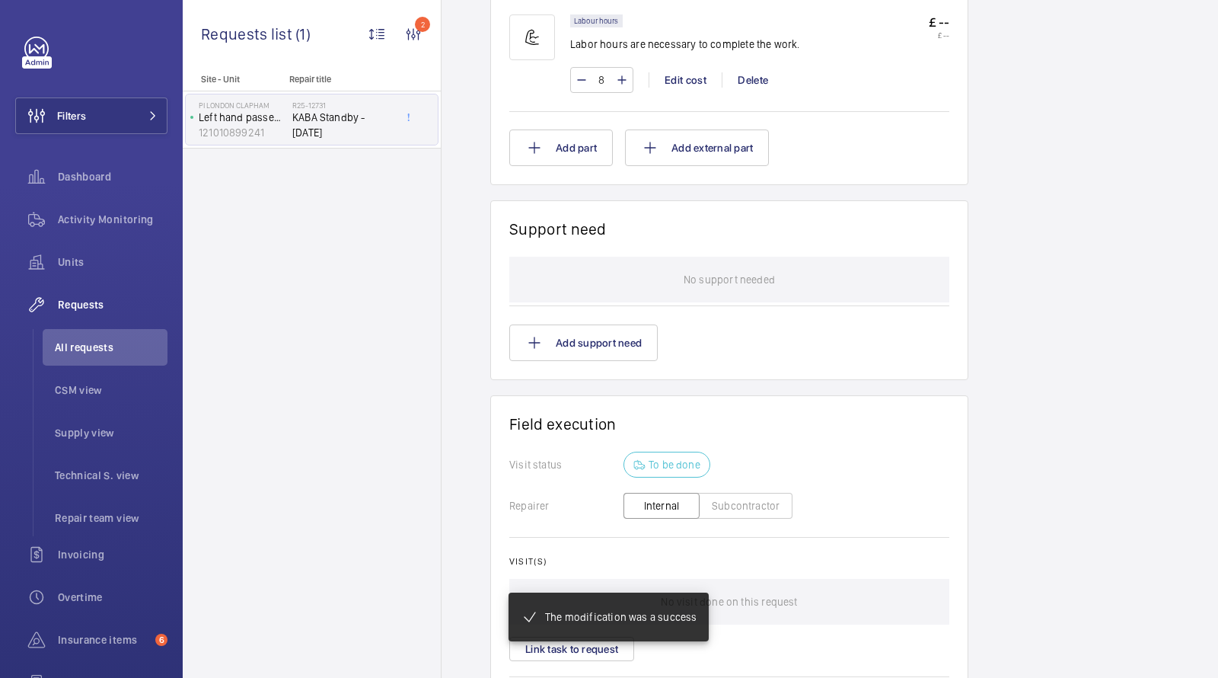
scroll to position [1063, 0]
click at [589, 334] on button "Add support need" at bounding box center [583, 342] width 148 height 37
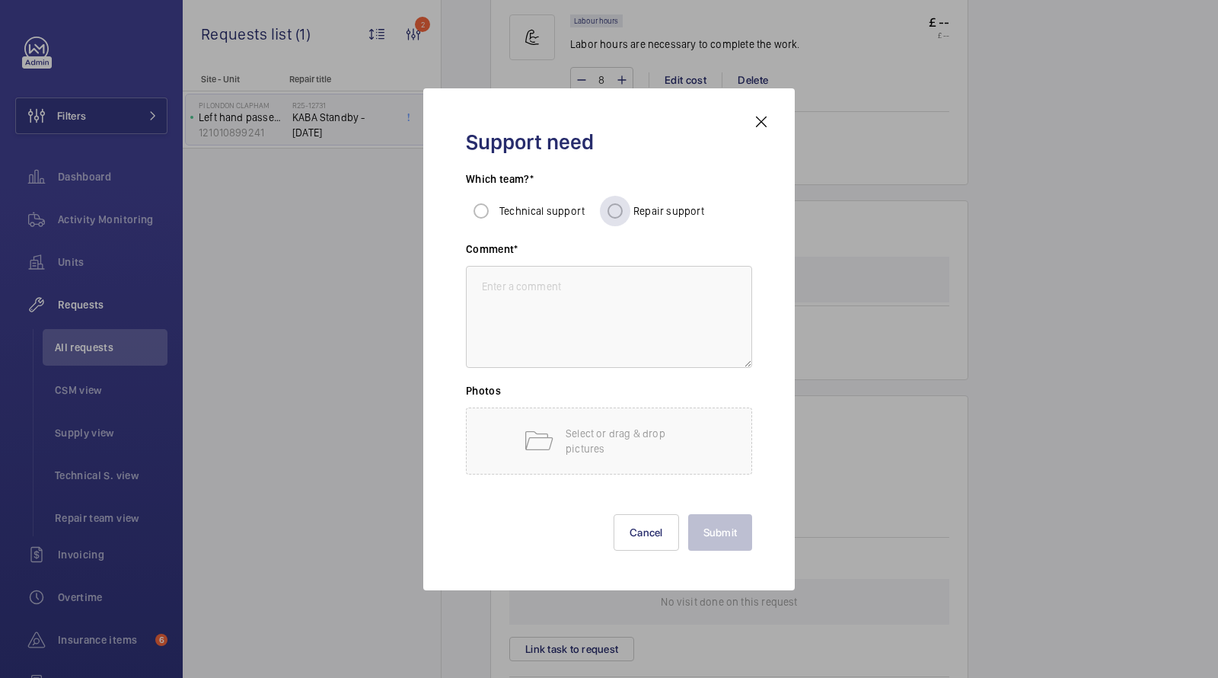
click at [668, 225] on div "Repair support" at bounding box center [652, 211] width 105 height 30
click at [603, 267] on textarea at bounding box center [609, 317] width 286 height 102
type textarea "k"
type textarea "Kaba Standby - [DATE]"
click at [646, 209] on span "Repair support" at bounding box center [670, 211] width 72 height 12
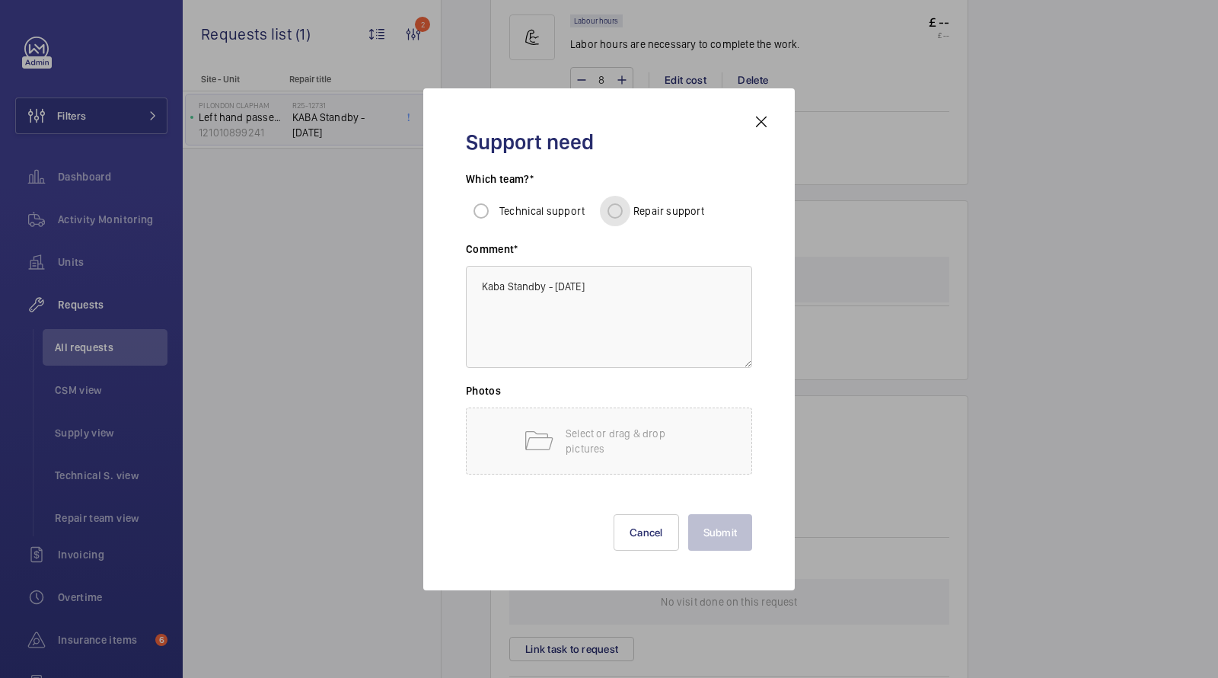
click at [630, 209] on input "Repair support" at bounding box center [615, 211] width 30 height 30
radio input "true"
click at [715, 535] on button "Submit" at bounding box center [720, 532] width 65 height 37
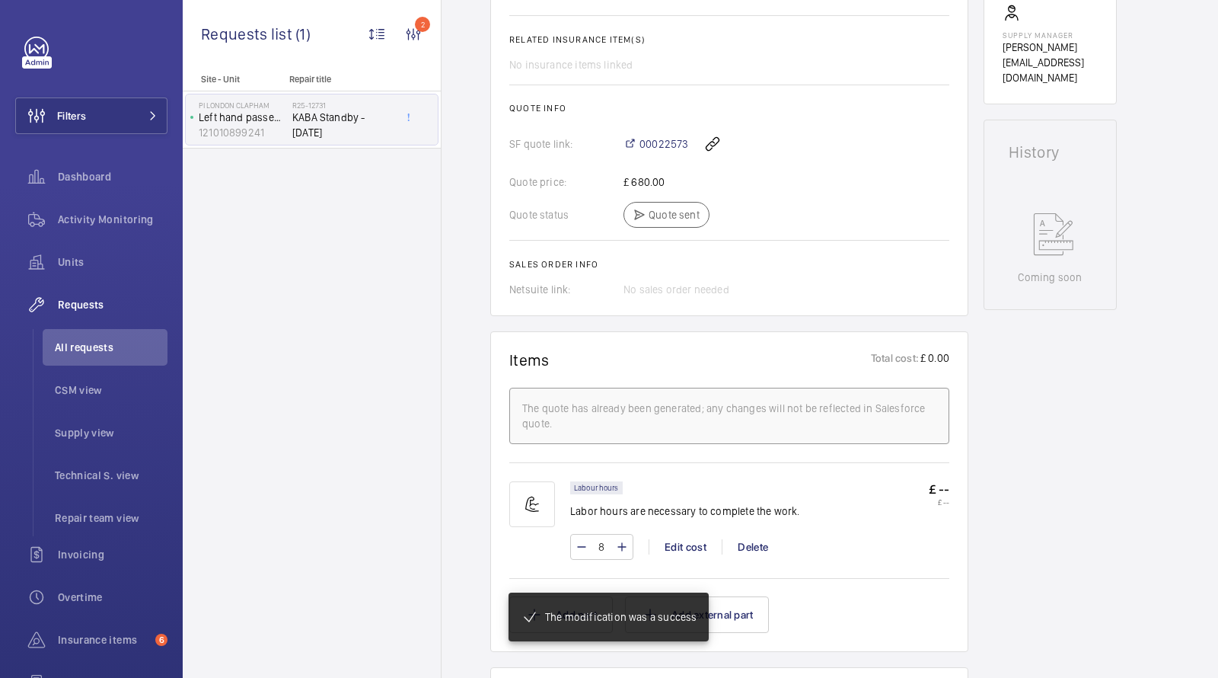
scroll to position [1162, 0]
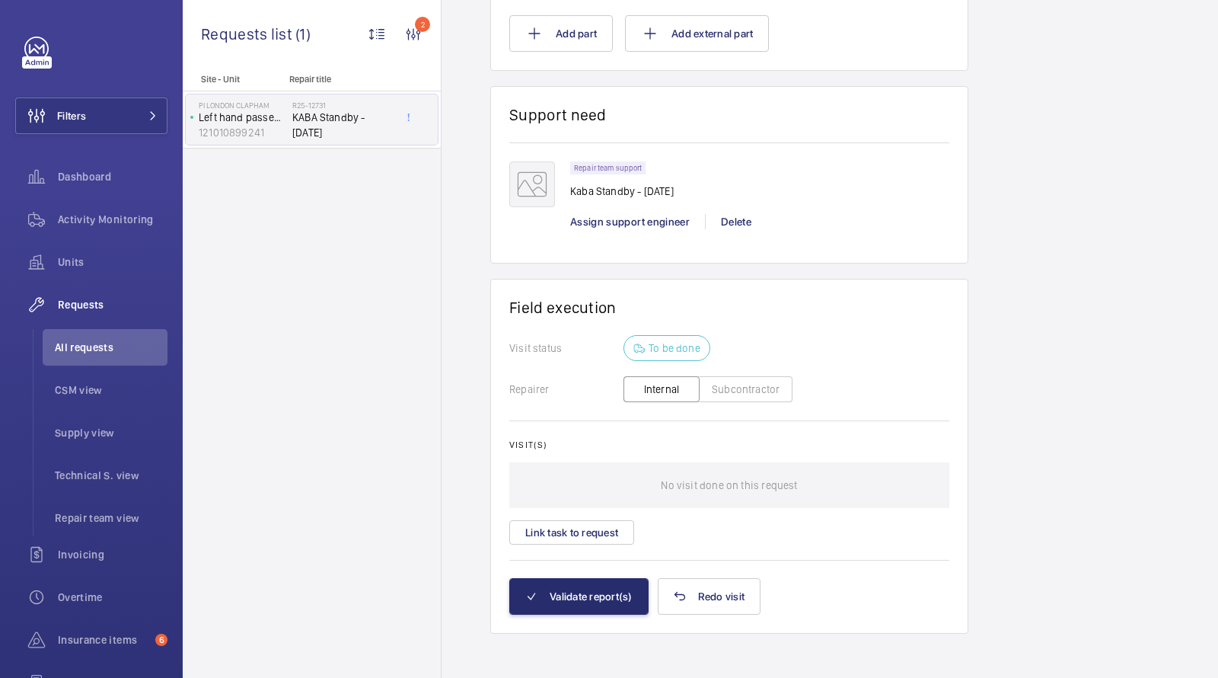
click at [652, 187] on p "Kaba Standby - [DATE]" at bounding box center [622, 191] width 104 height 15
click at [651, 187] on p "Kaba Standby - [DATE]" at bounding box center [622, 191] width 104 height 15
copy p "Kaba Standby - [DATE]"
click at [648, 215] on span "Assign support engineer" at bounding box center [630, 221] width 120 height 12
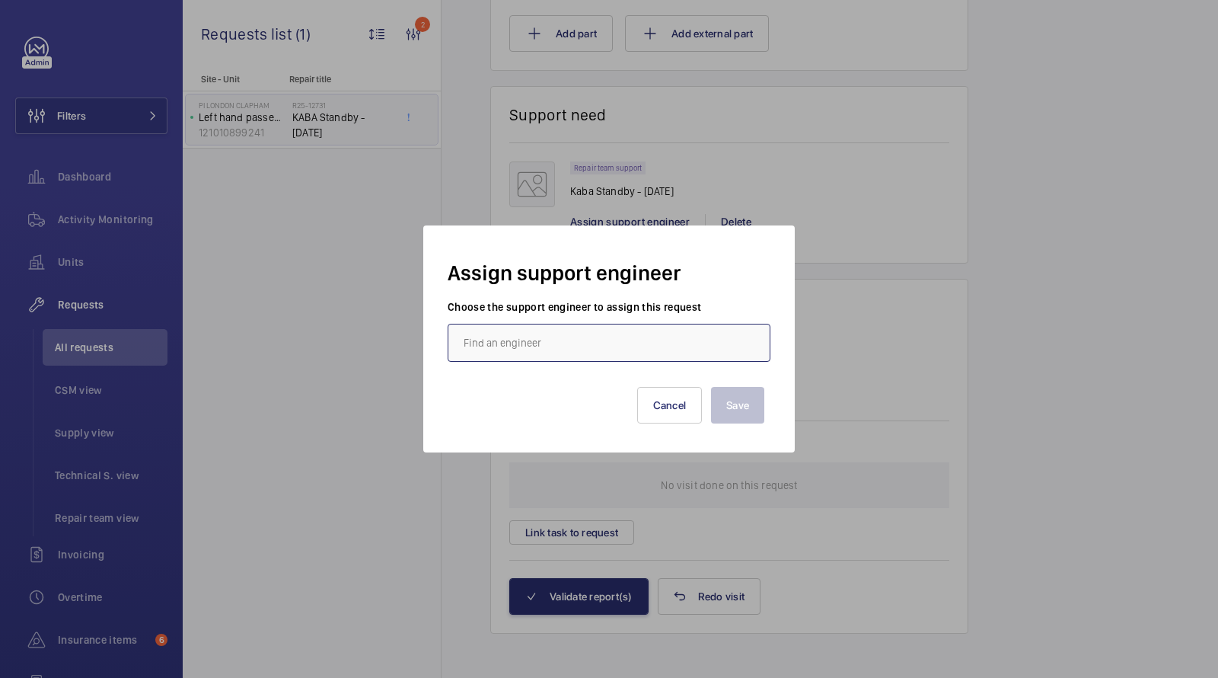
click at [605, 340] on input "text" at bounding box center [609, 343] width 323 height 38
click at [586, 406] on div "[PERSON_NAME]" at bounding box center [609, 388] width 323 height 38
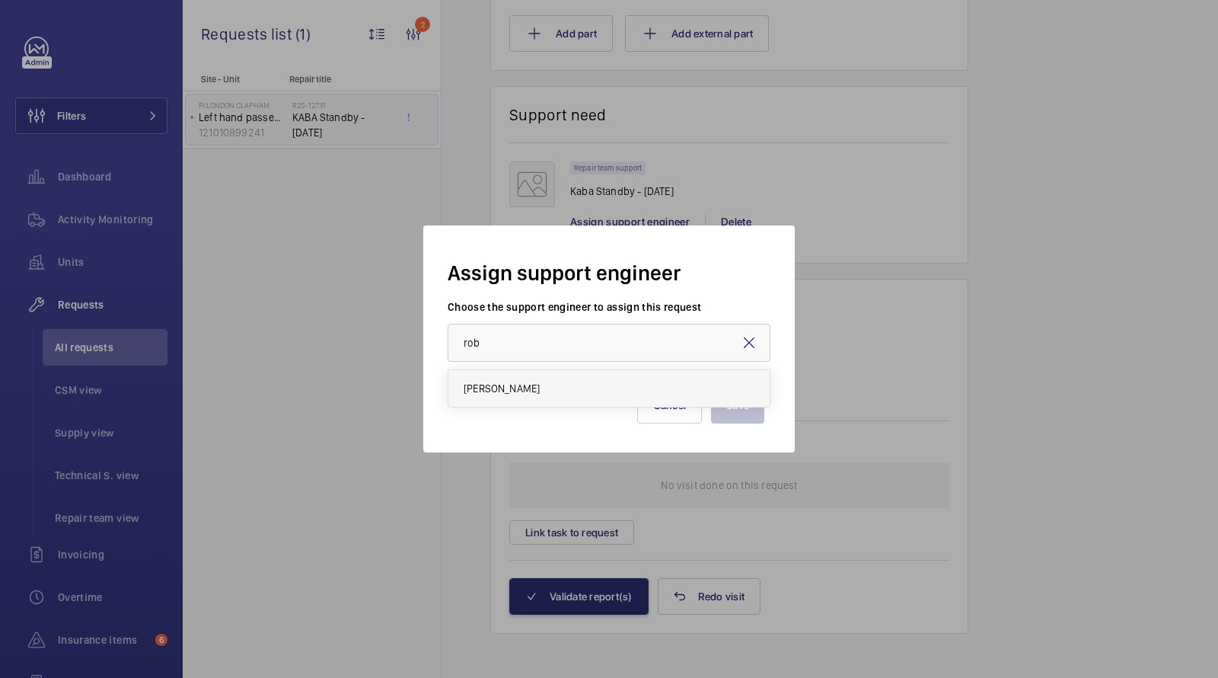
click at [586, 397] on mat-option "[PERSON_NAME]" at bounding box center [608, 388] width 321 height 37
type input "[PERSON_NAME]"
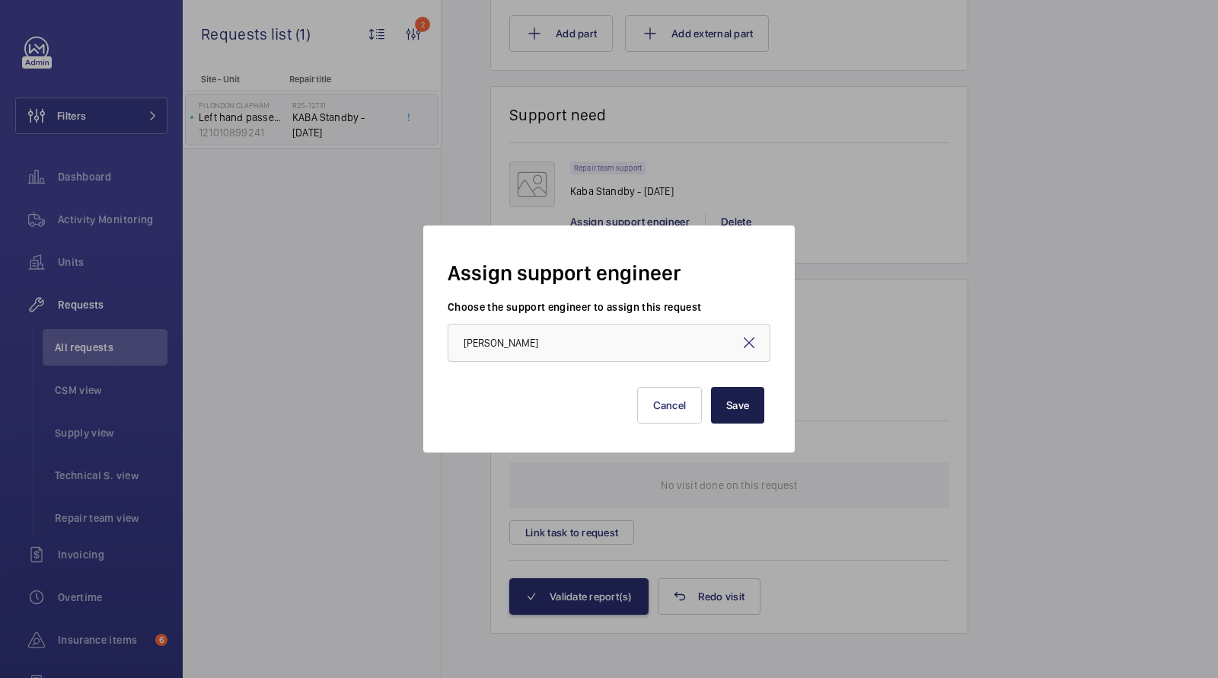
click at [745, 413] on button "Save" at bounding box center [737, 405] width 53 height 37
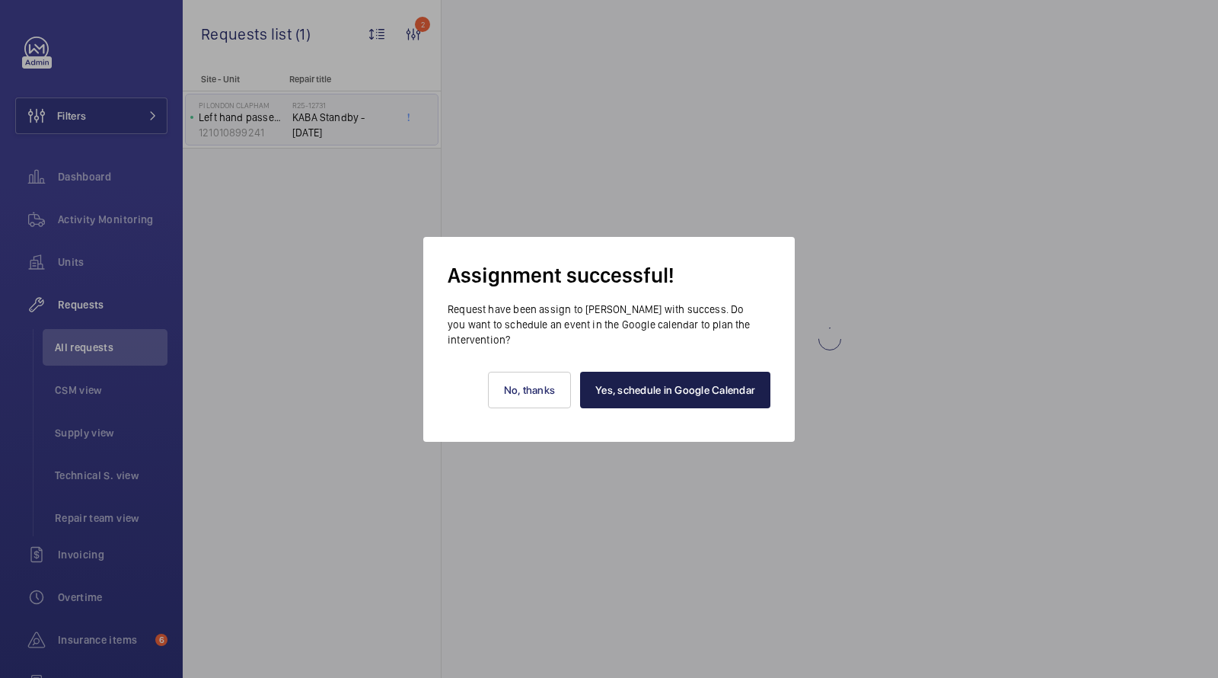
click at [675, 388] on link "Yes, schedule in Google Calendar" at bounding box center [675, 390] width 190 height 37
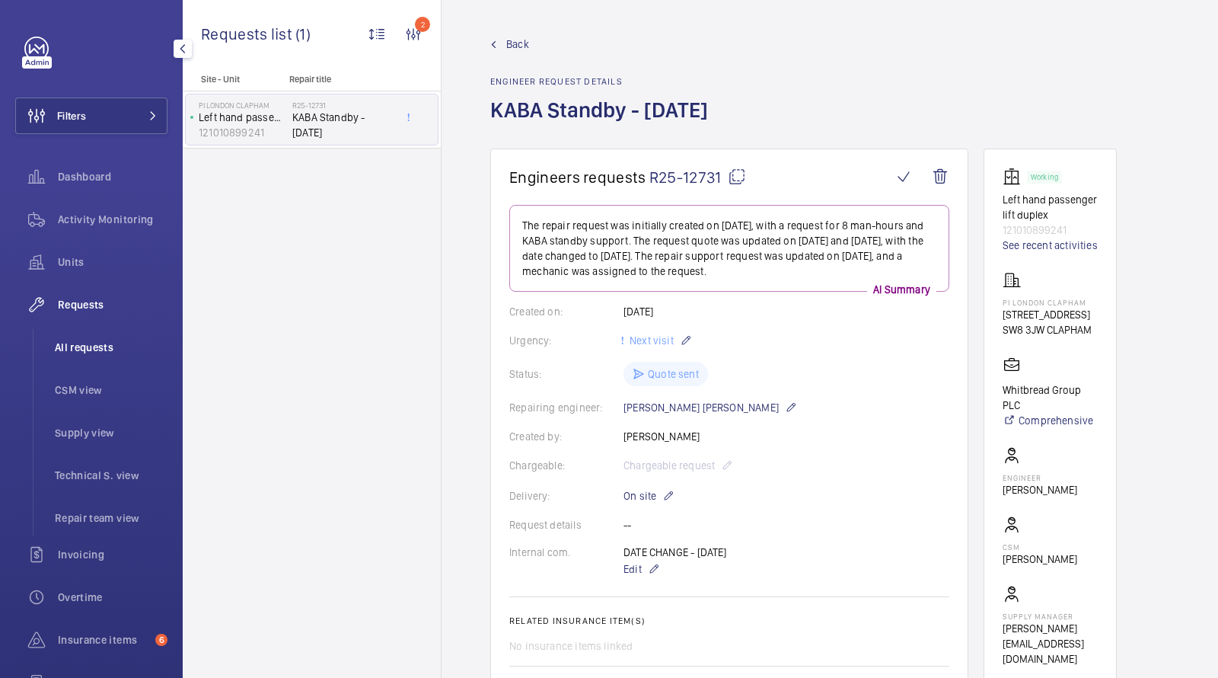
click at [104, 335] on li "All requests" at bounding box center [105, 347] width 125 height 37
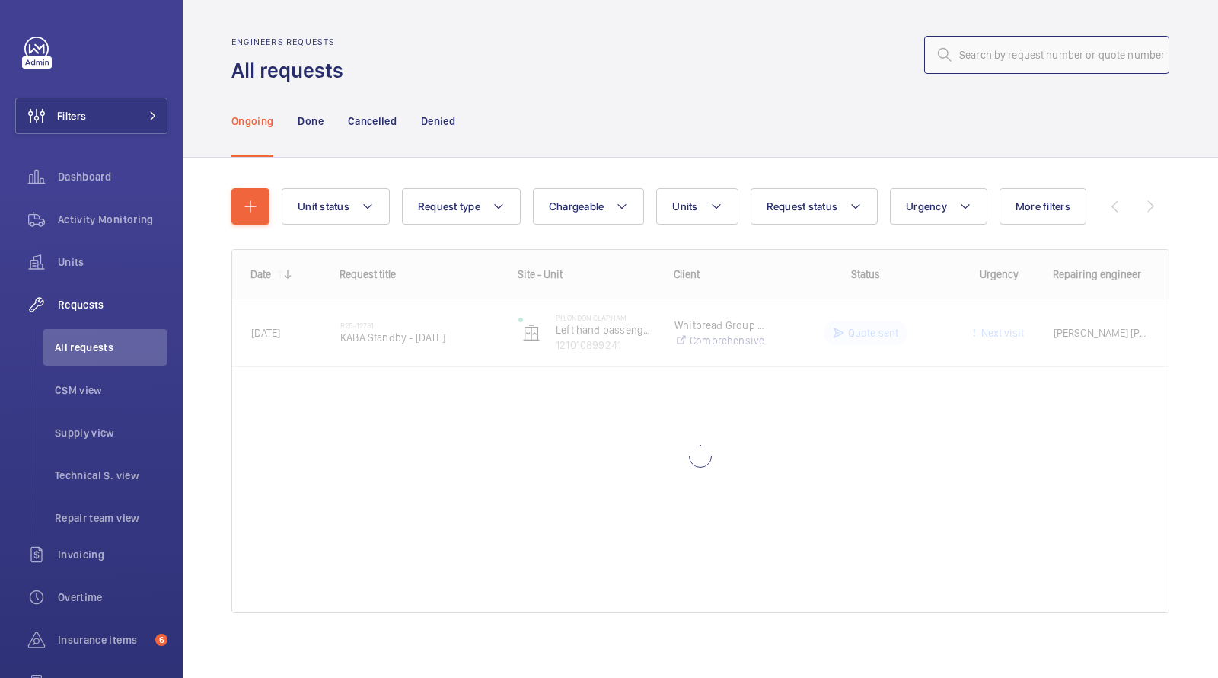
click at [1077, 55] on input "text" at bounding box center [1046, 55] width 245 height 38
paste input "07916"
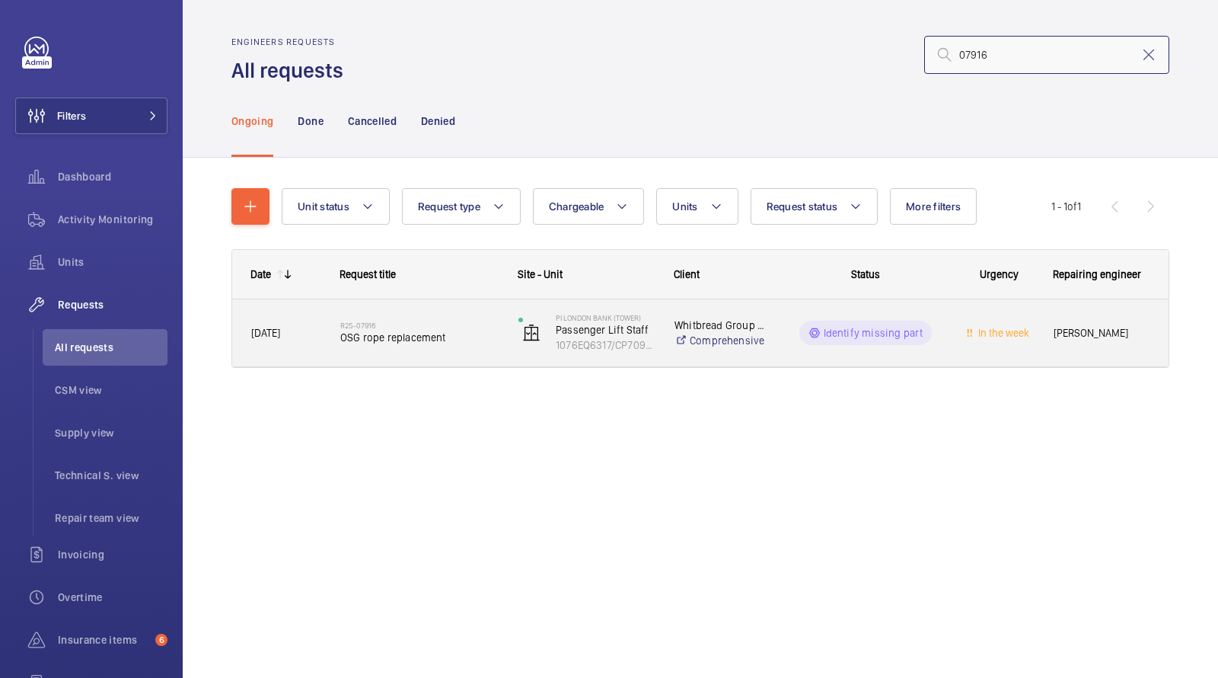
type input "07916"
click at [365, 334] on span "OSG rope replacement" at bounding box center [419, 337] width 158 height 15
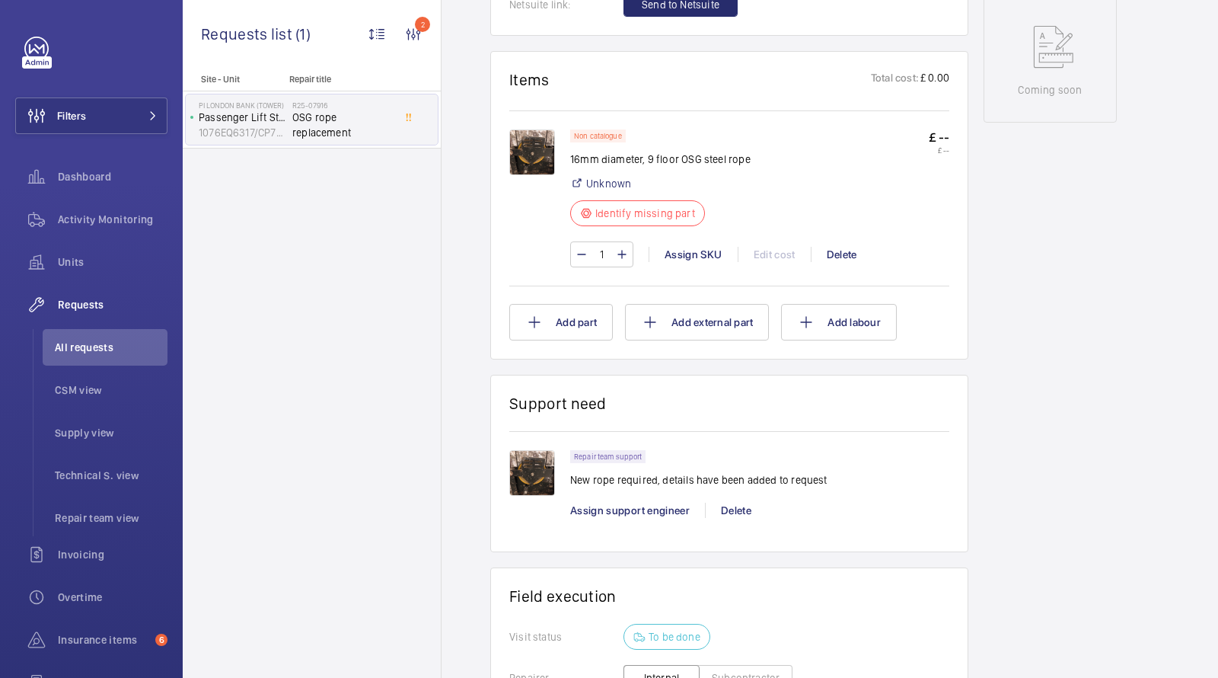
scroll to position [839, 0]
click at [546, 154] on img at bounding box center [532, 152] width 46 height 46
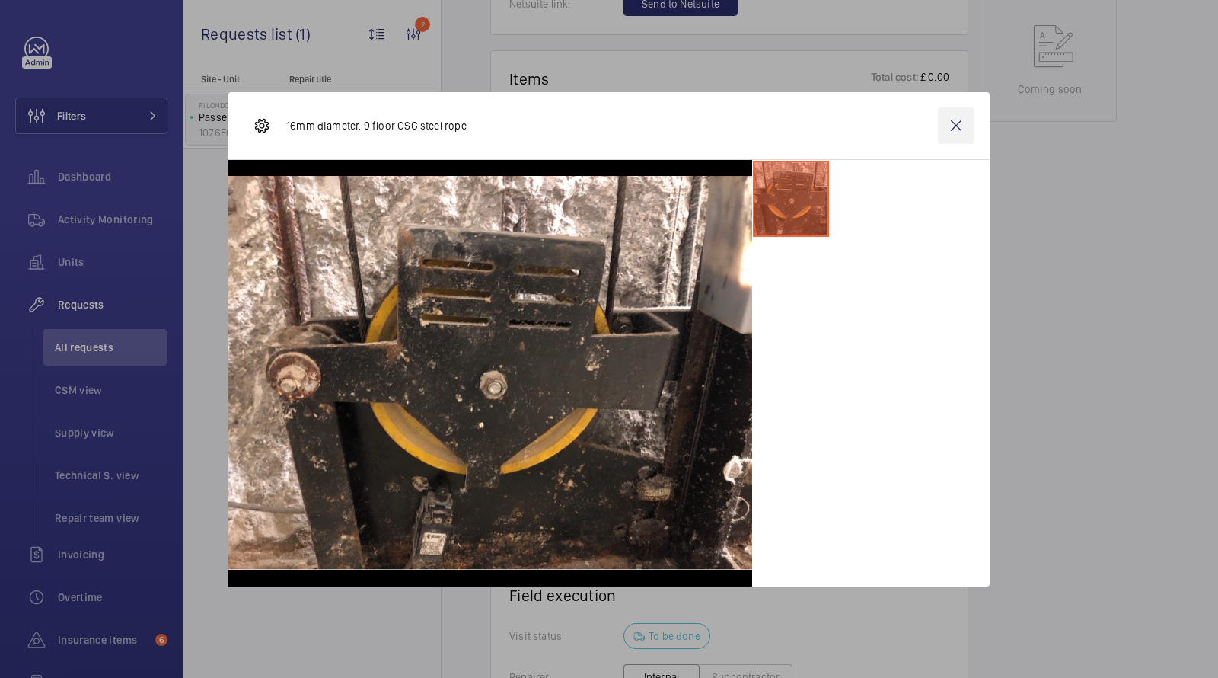
click at [954, 122] on wm-front-icon-button at bounding box center [956, 125] width 37 height 37
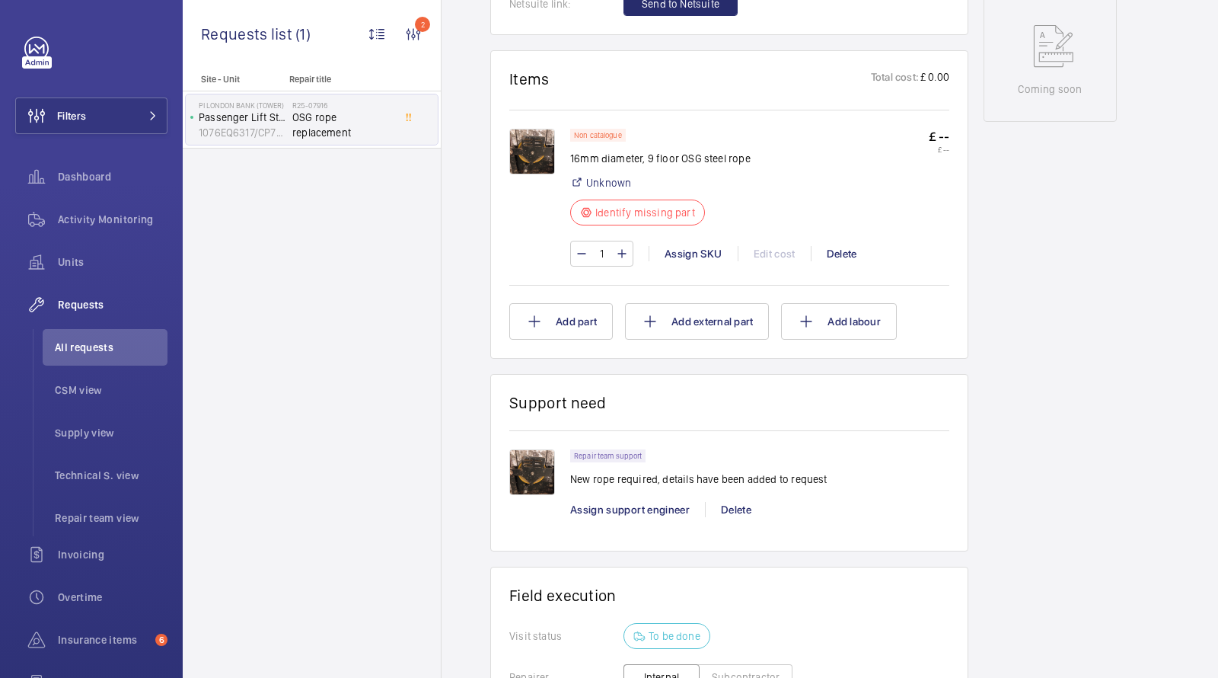
click at [537, 152] on img at bounding box center [532, 152] width 46 height 46
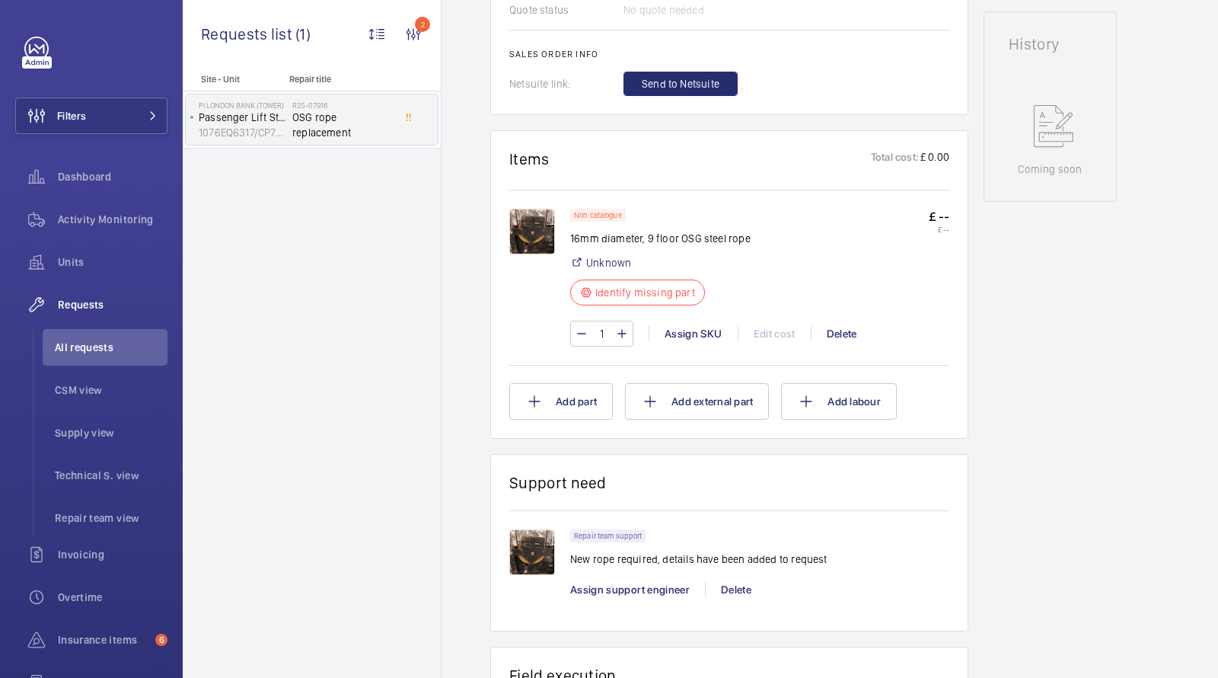
scroll to position [940, 0]
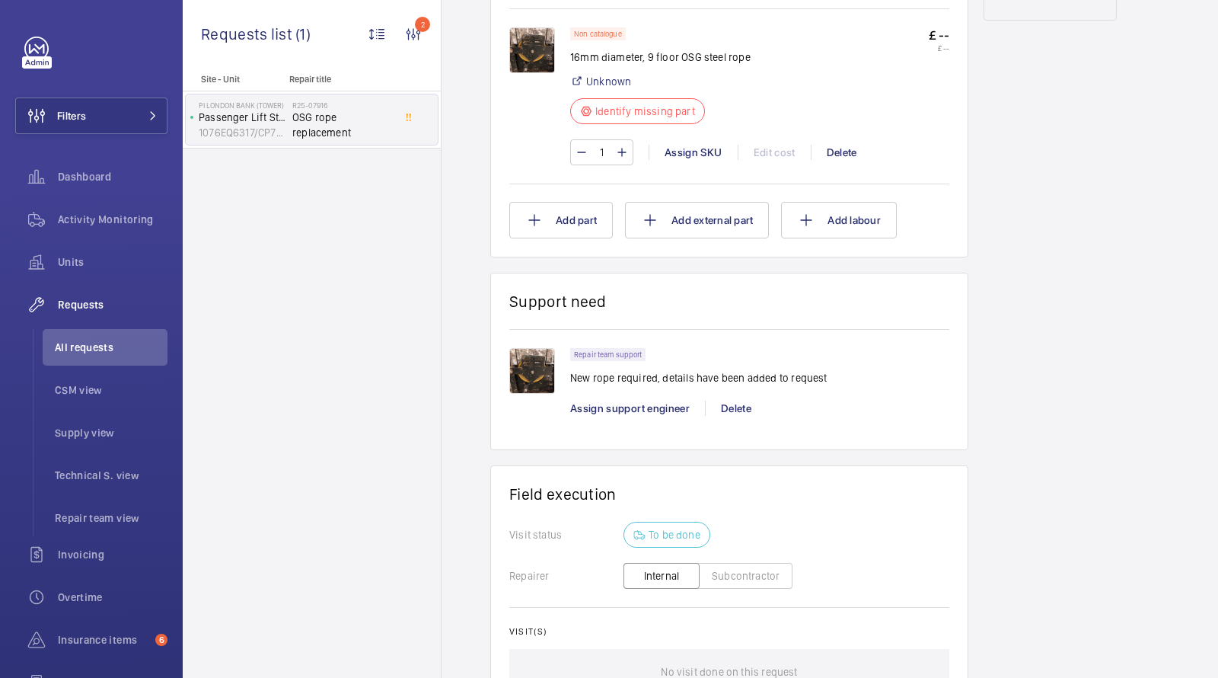
click at [531, 56] on img at bounding box center [532, 50] width 46 height 46
drag, startPoint x: 760, startPoint y: 54, endPoint x: 571, endPoint y: 60, distance: 188.9
click at [571, 60] on div "Non catalogue 16mm diameter, 9 floor OSG steel rope Unknown Identify missing pa…" at bounding box center [759, 80] width 379 height 106
copy p "16mm diameter, 9 floor OSG steel rope"
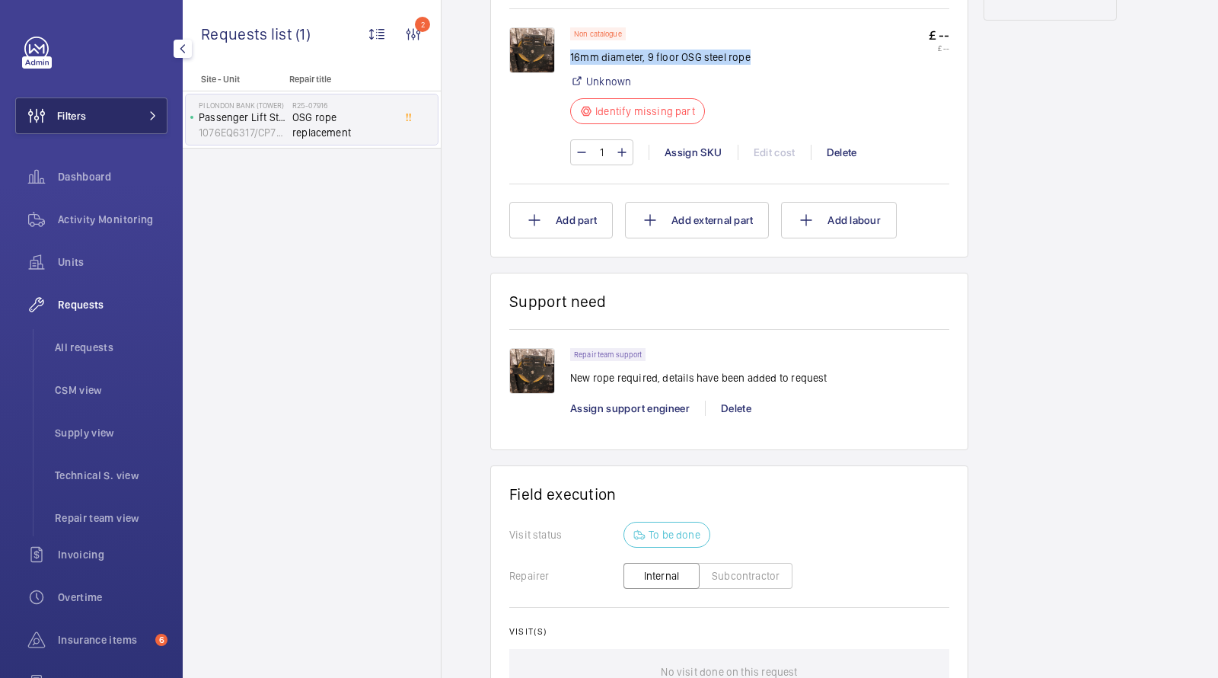
click at [117, 111] on button "Filters" at bounding box center [91, 115] width 152 height 37
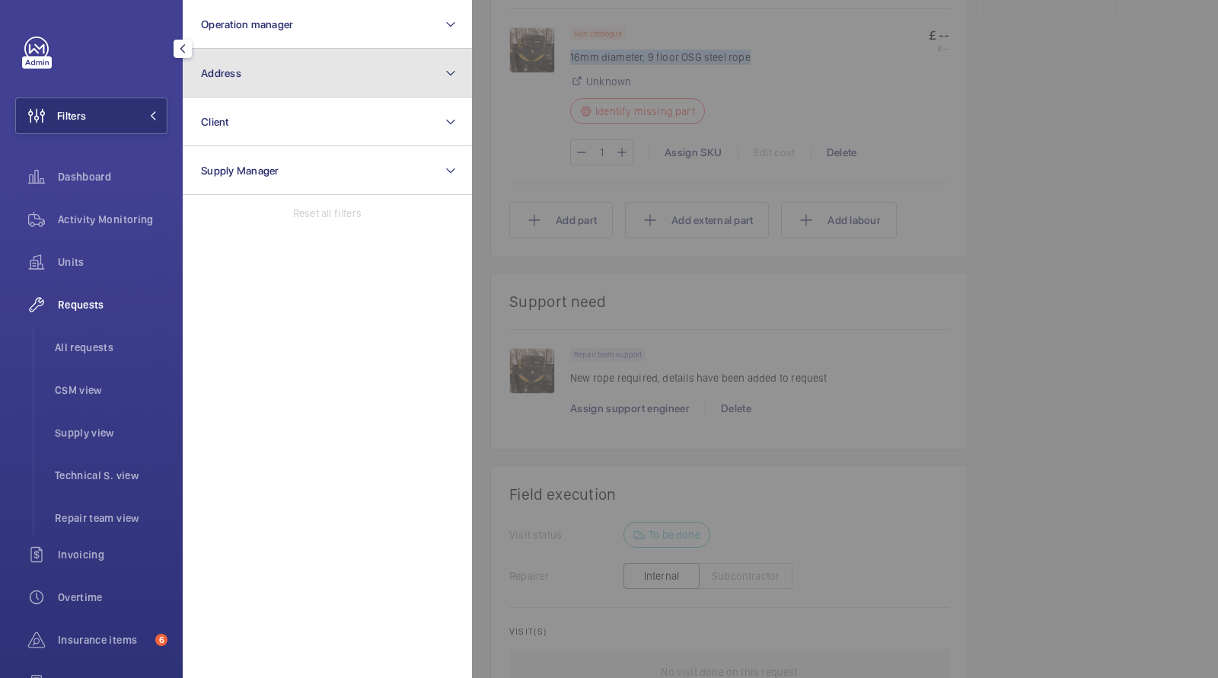
click at [298, 57] on button "Address" at bounding box center [327, 73] width 289 height 49
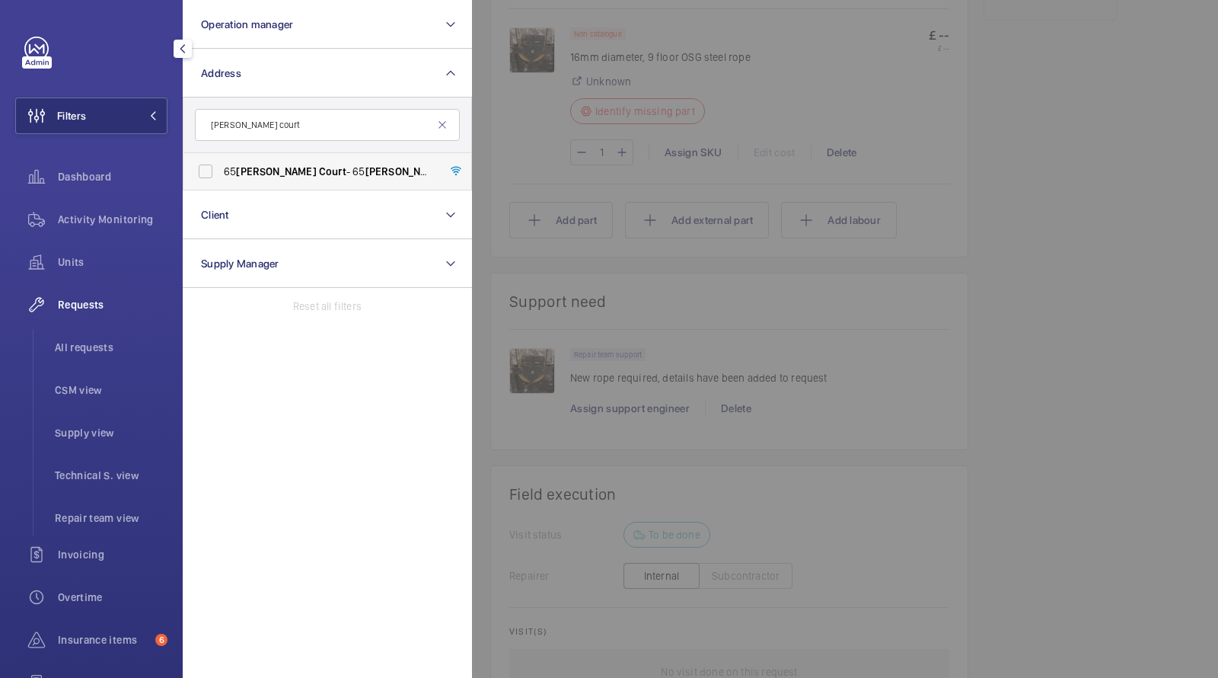
type input "[PERSON_NAME] court"
click at [319, 170] on span "Court" at bounding box center [332, 171] width 27 height 12
click at [221, 170] on input "[STREET_ADDRESS][PERSON_NAME][PERSON_NAME]" at bounding box center [205, 171] width 30 height 30
checkbox input "true"
click at [113, 226] on span "Activity Monitoring" at bounding box center [113, 219] width 110 height 15
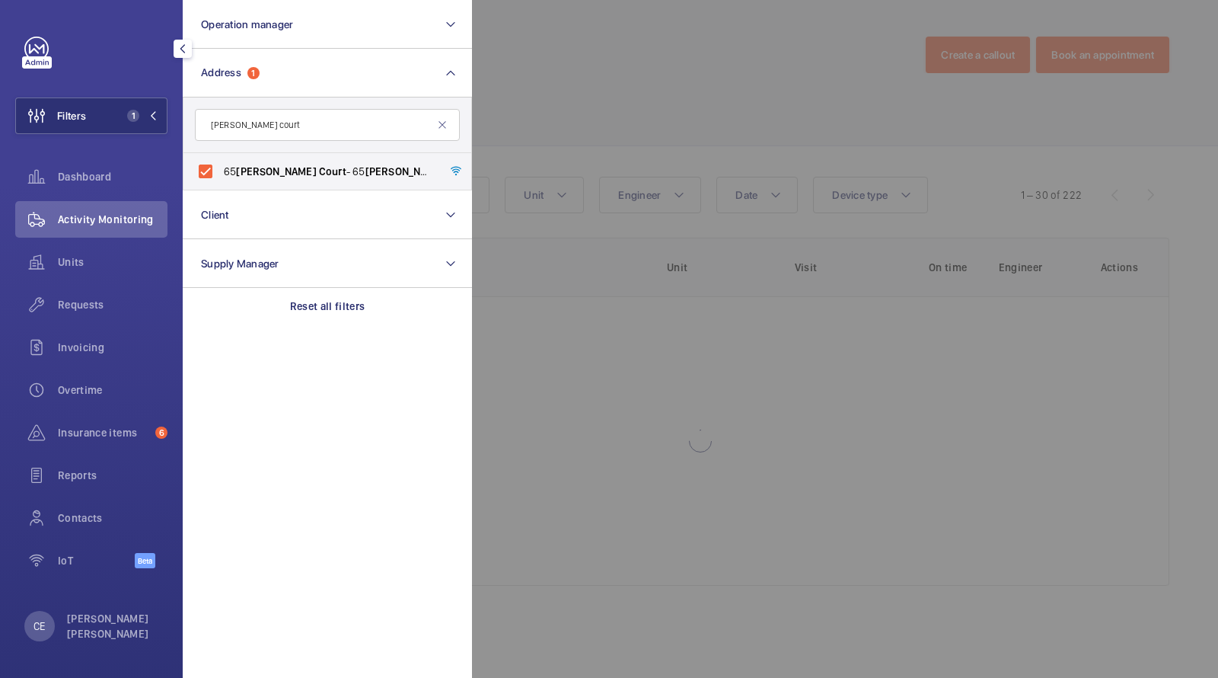
click at [573, 97] on div at bounding box center [1081, 339] width 1218 height 678
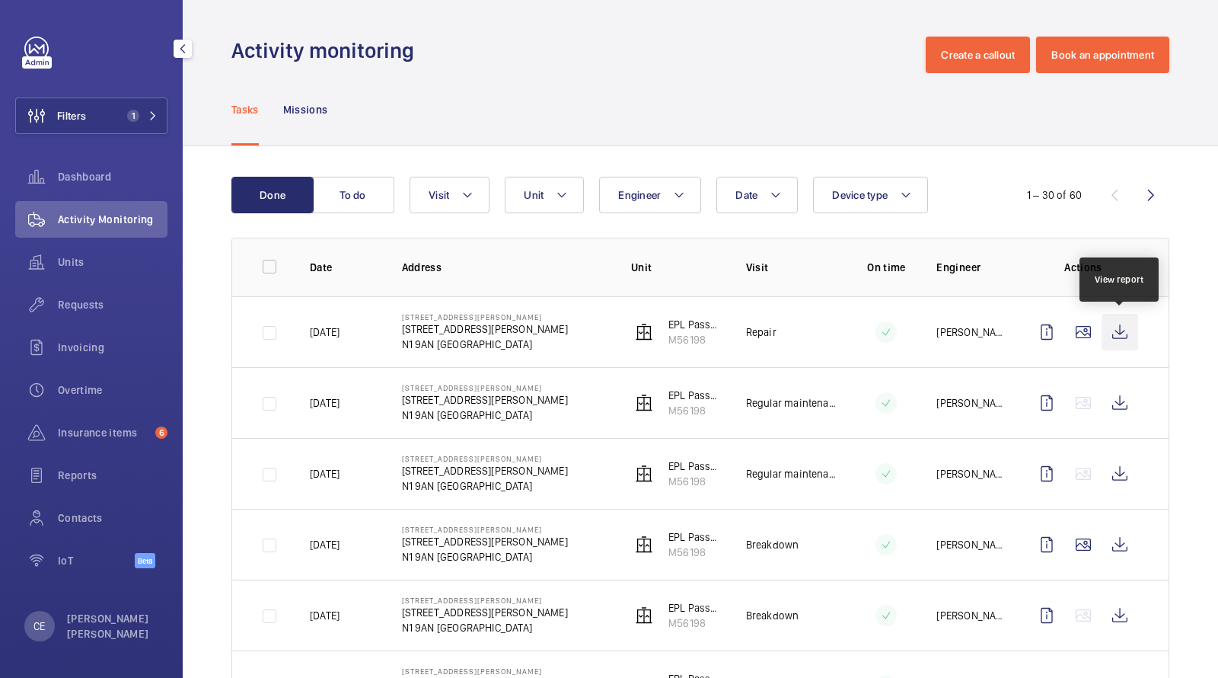
click at [1122, 337] on wm-front-icon-button at bounding box center [1120, 332] width 37 height 37
